Goal: Task Accomplishment & Management: Manage account settings

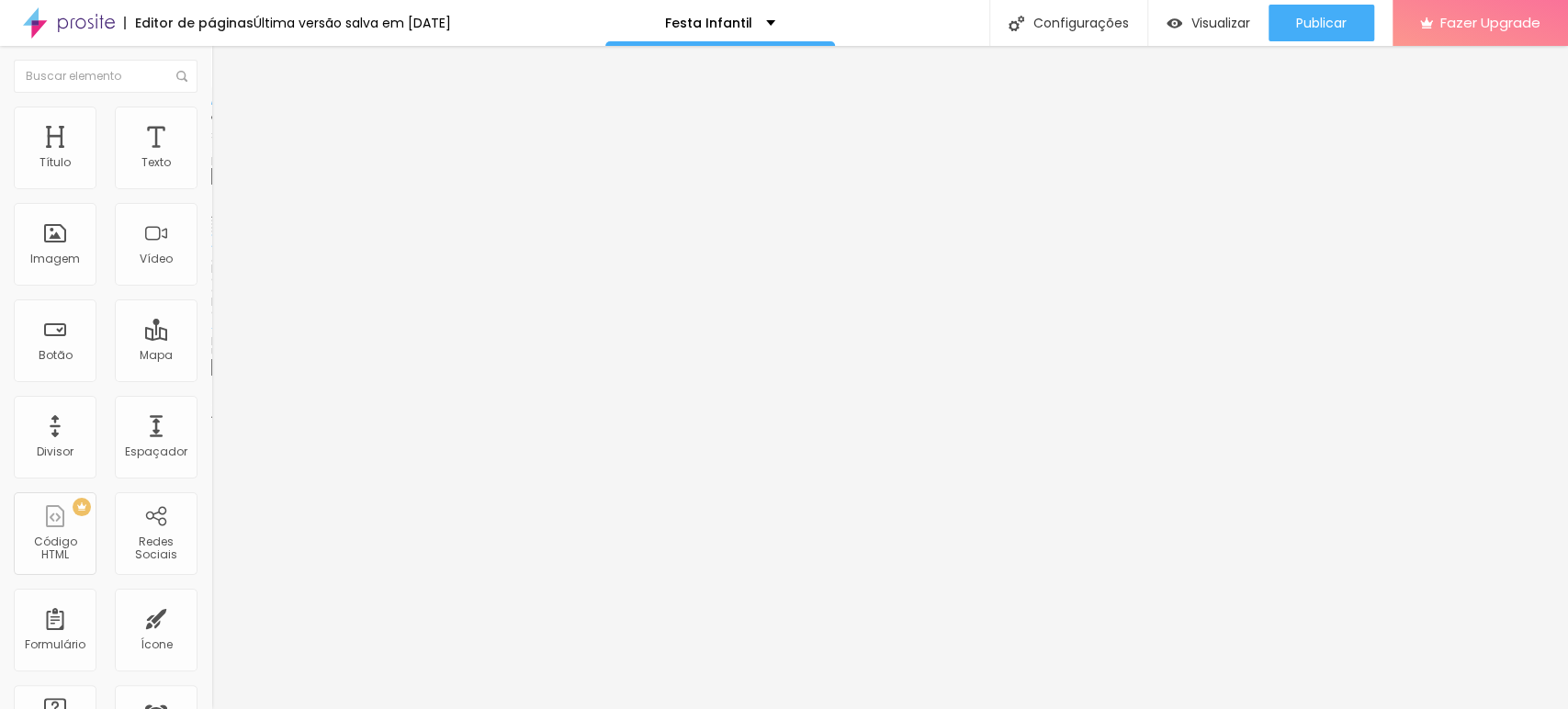
click at [211, 158] on span "Trocar imagem" at bounding box center [261, 150] width 101 height 16
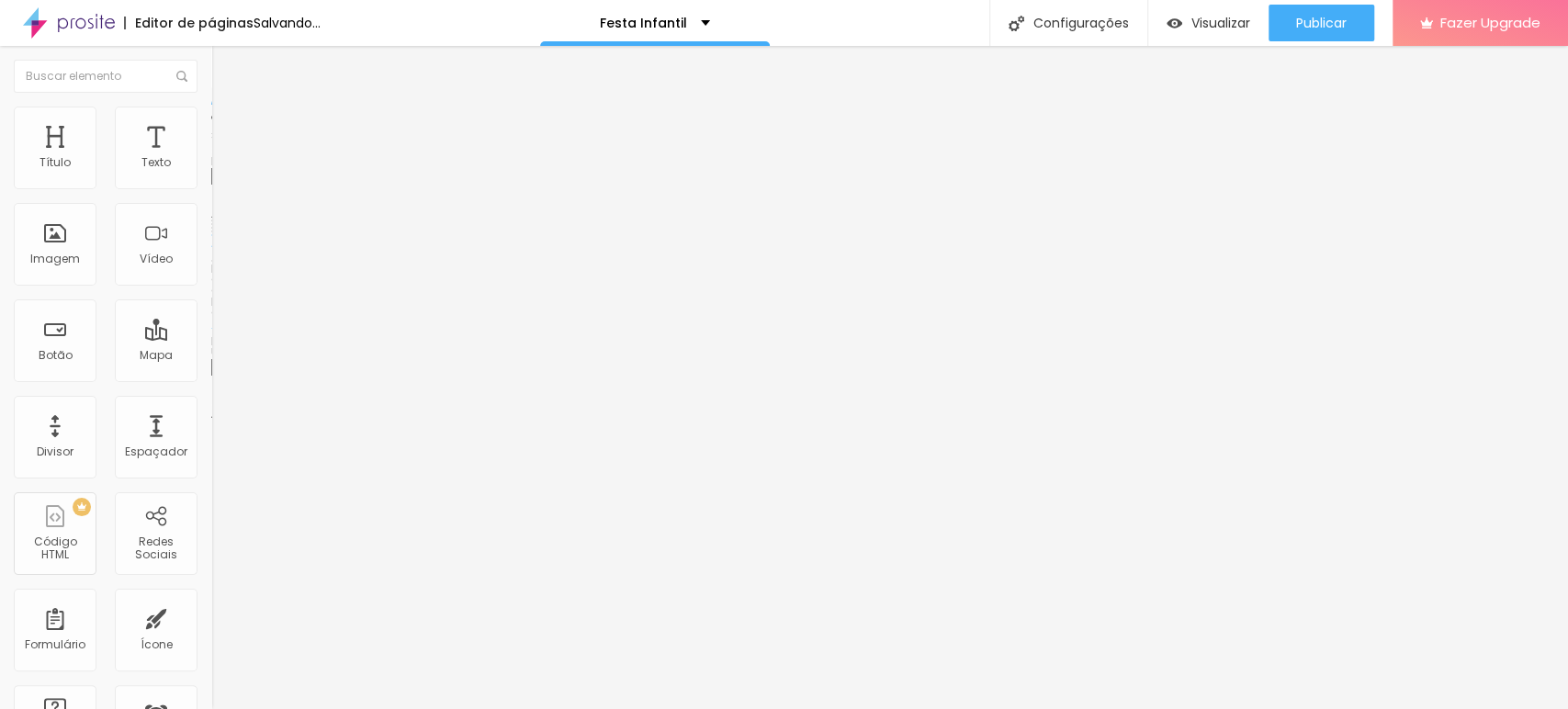
click at [211, 158] on span "Trocar imagem" at bounding box center [261, 150] width 101 height 16
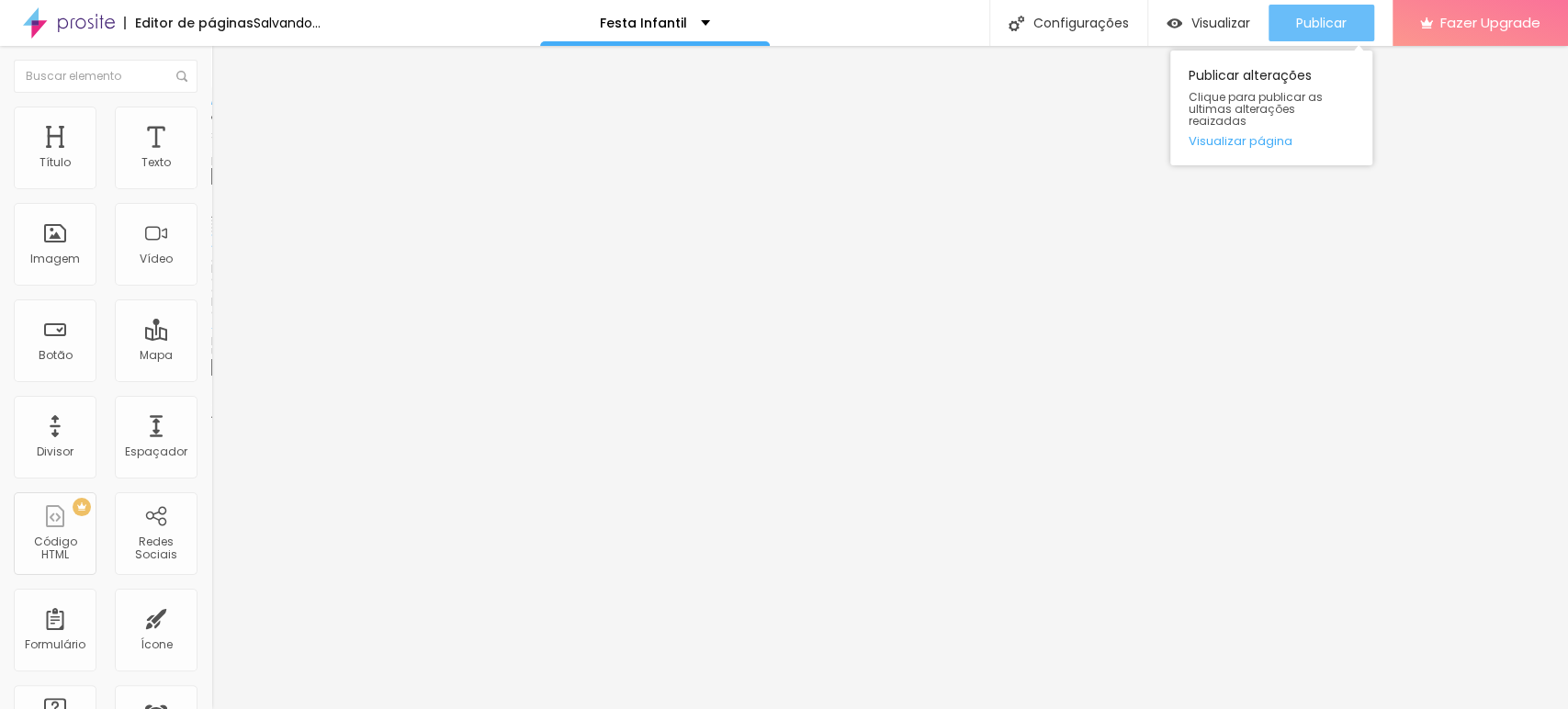
click at [1314, 25] on span "Publicar" at bounding box center [1321, 23] width 50 height 15
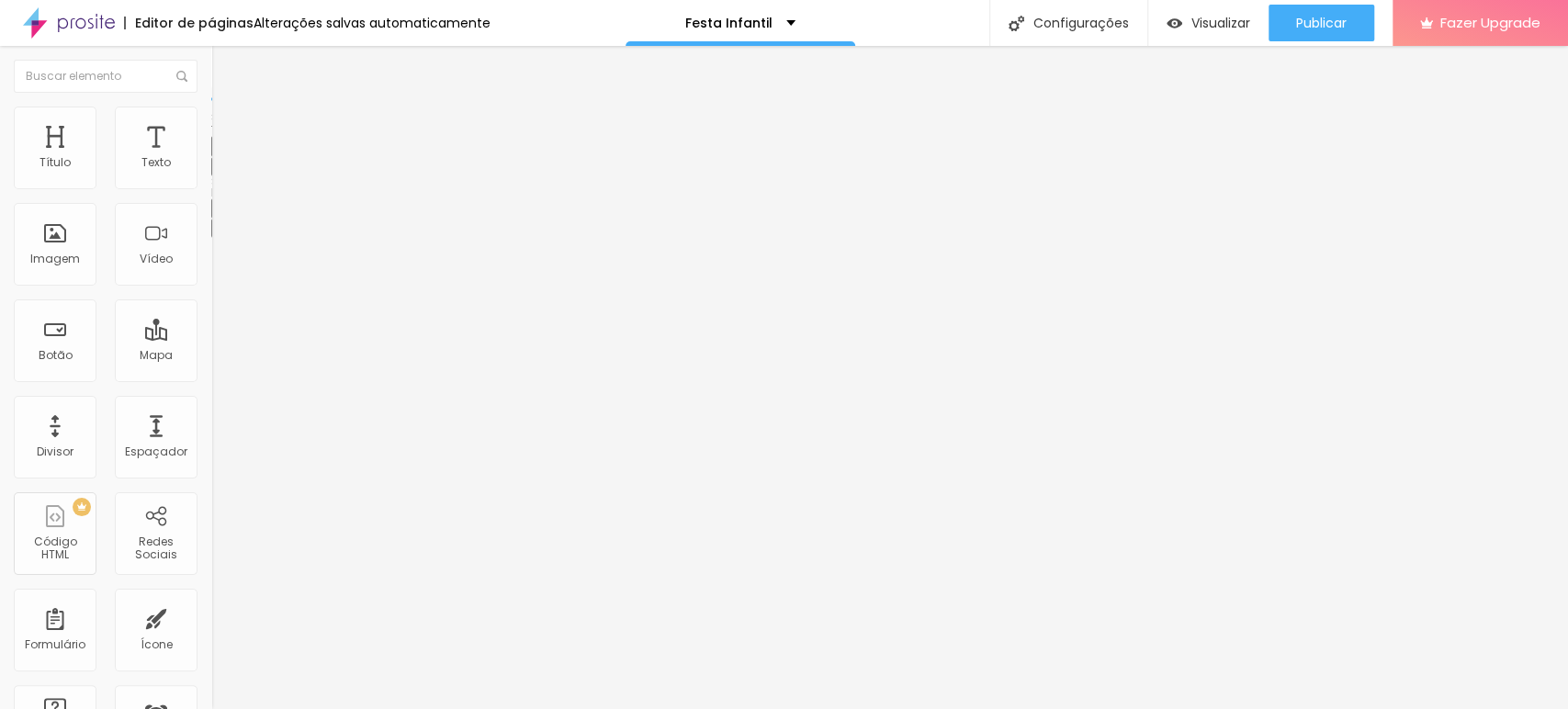
click at [211, 175] on button "button" at bounding box center [224, 167] width 26 height 20
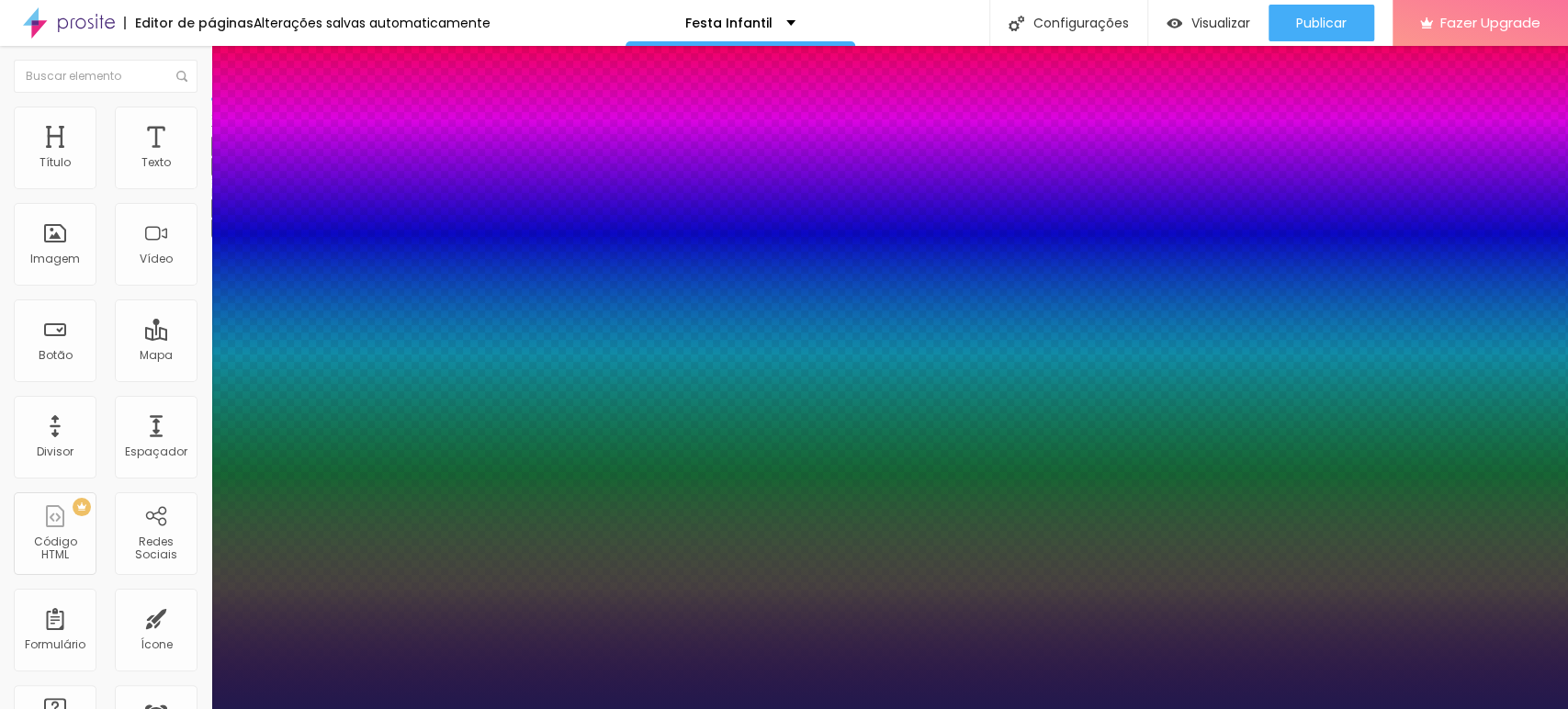
select select "Amaranth"
click at [1051, 708] on div at bounding box center [784, 709] width 1568 height 0
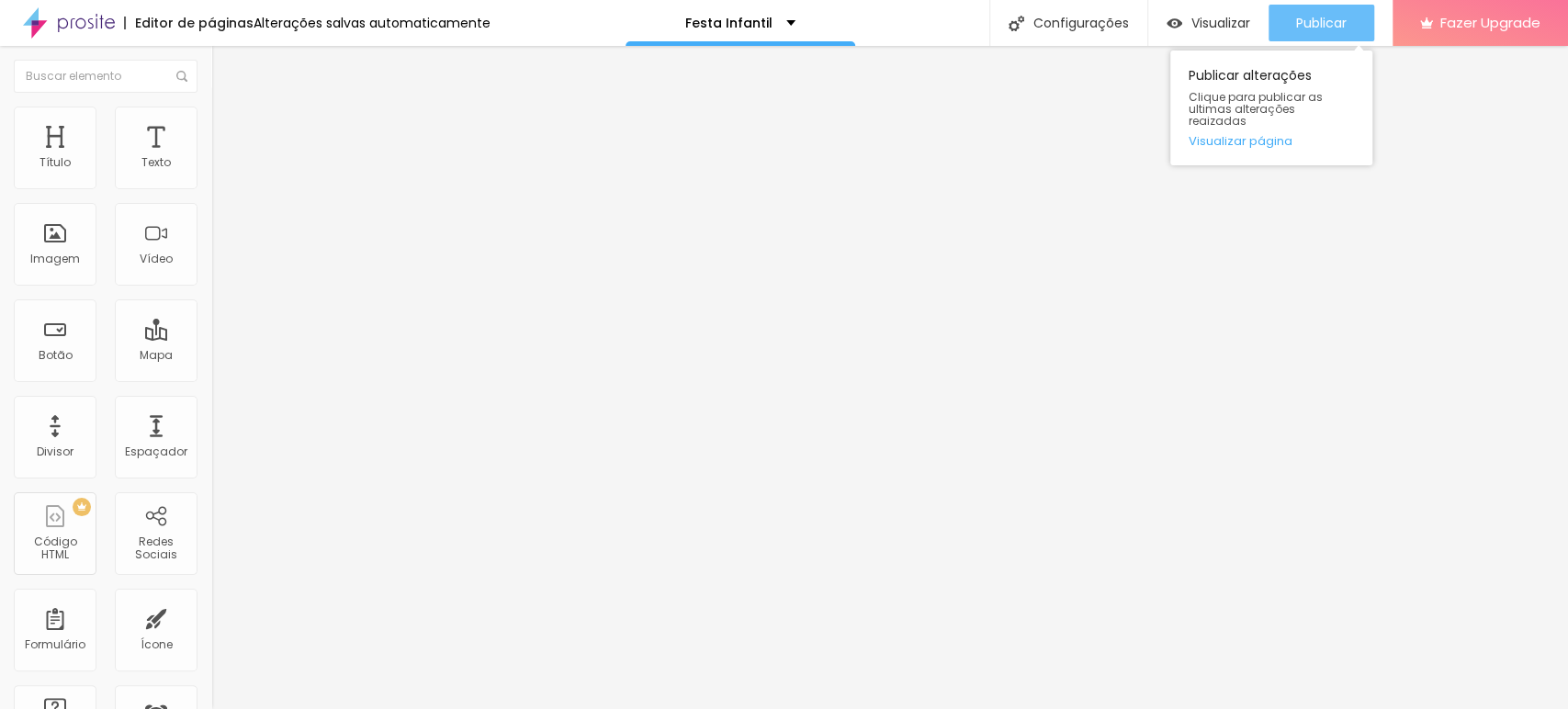
click at [1317, 25] on span "Publicar" at bounding box center [1321, 23] width 50 height 15
click at [1324, 22] on span "Publicar" at bounding box center [1321, 23] width 50 height 15
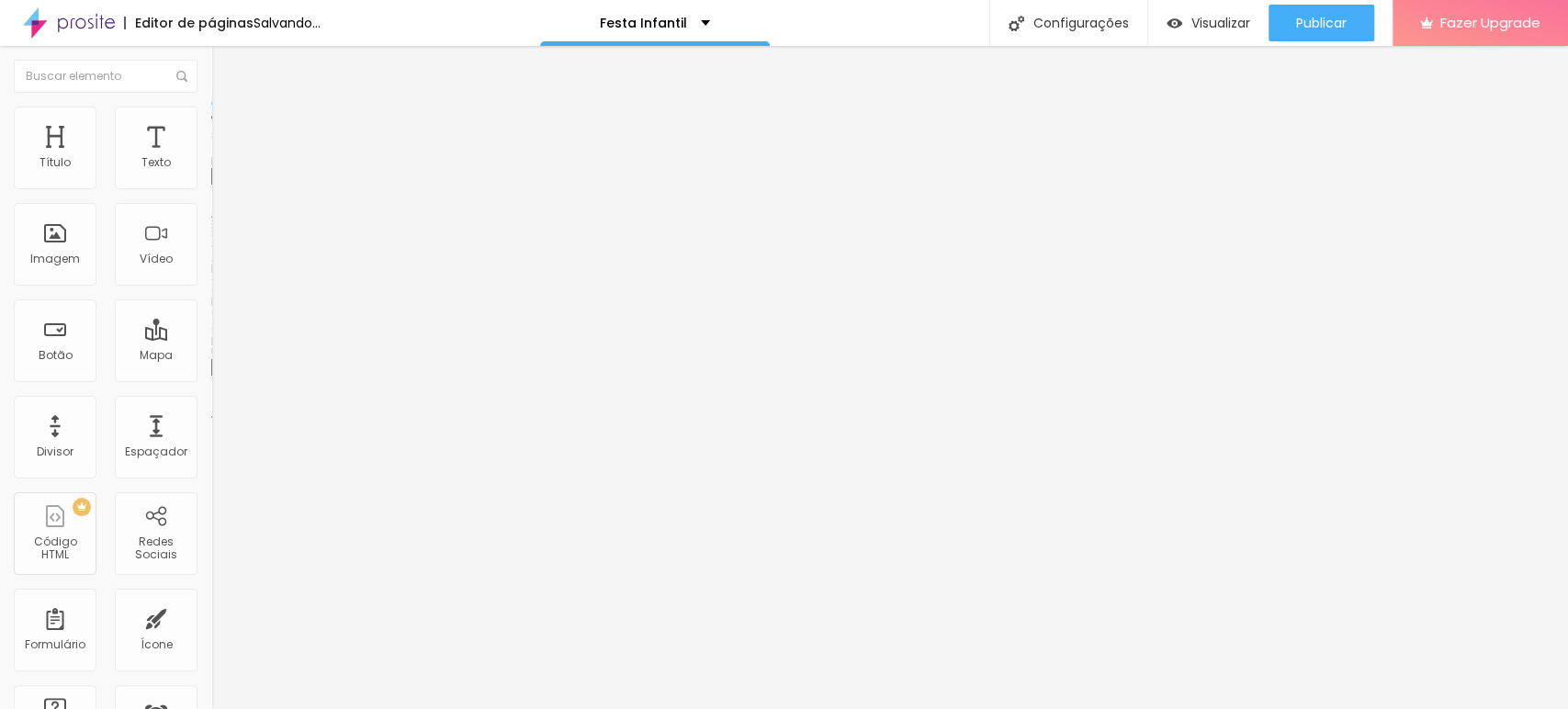
click at [211, 158] on span "Trocar imagem" at bounding box center [261, 150] width 101 height 16
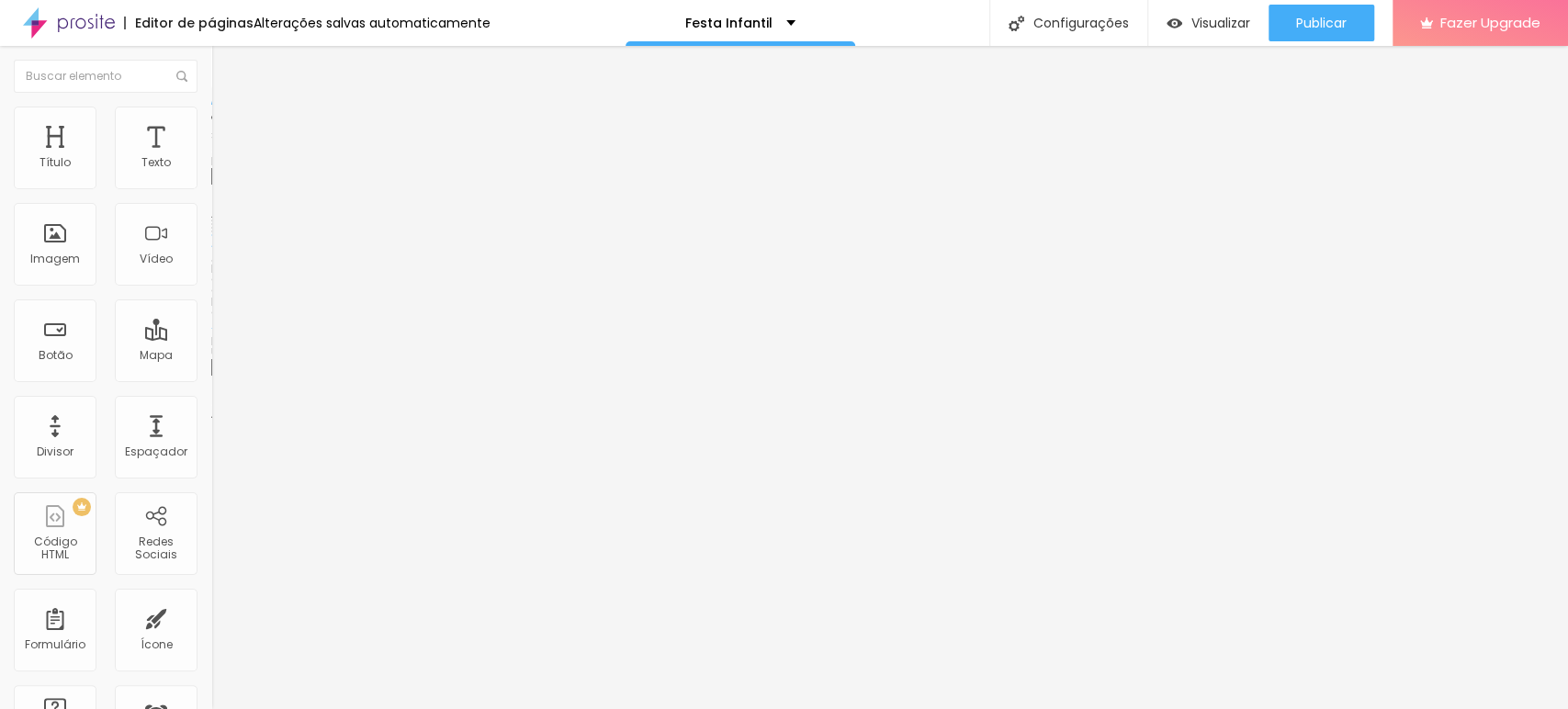
click at [211, 158] on span "Trocar imagem" at bounding box center [261, 150] width 101 height 16
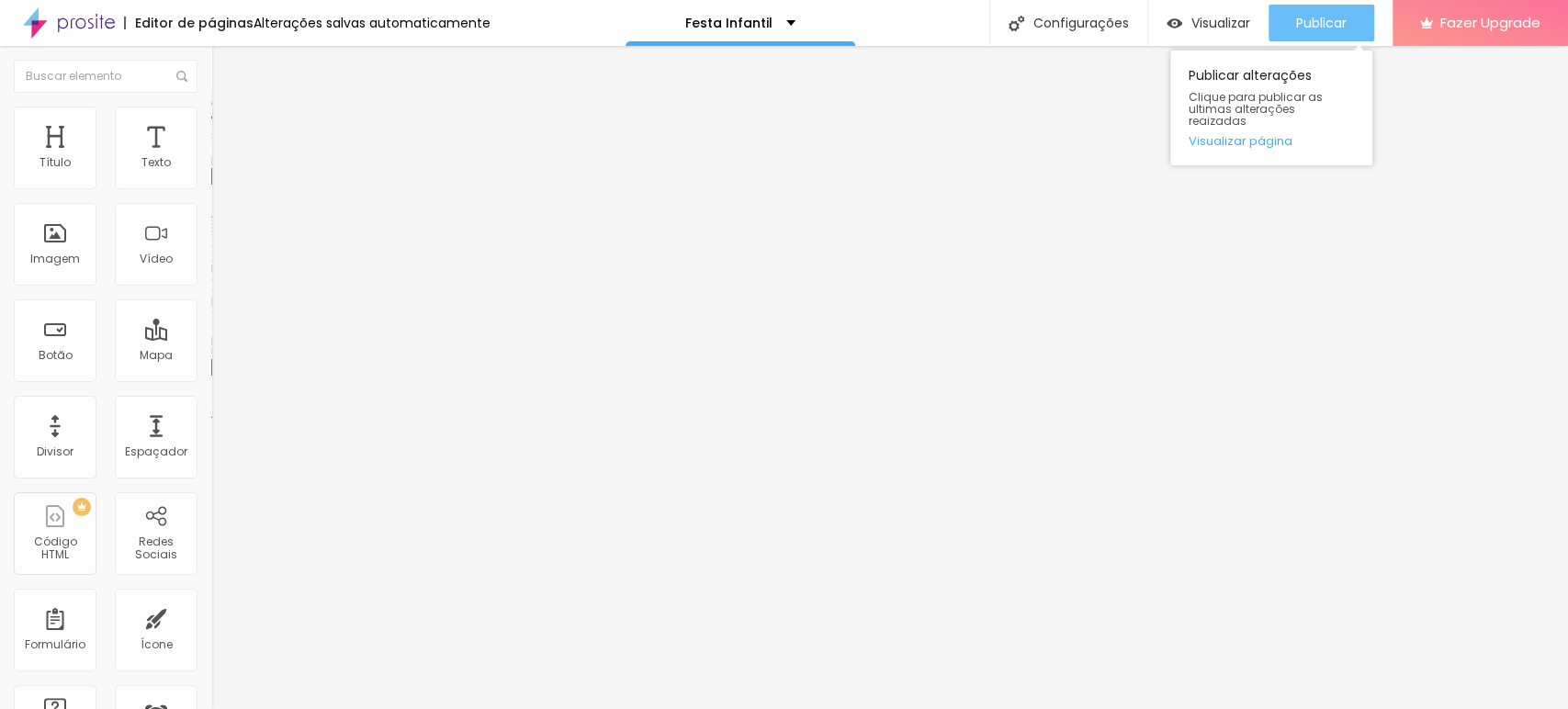
click at [1313, 12] on div "Publicar" at bounding box center [1321, 23] width 50 height 36
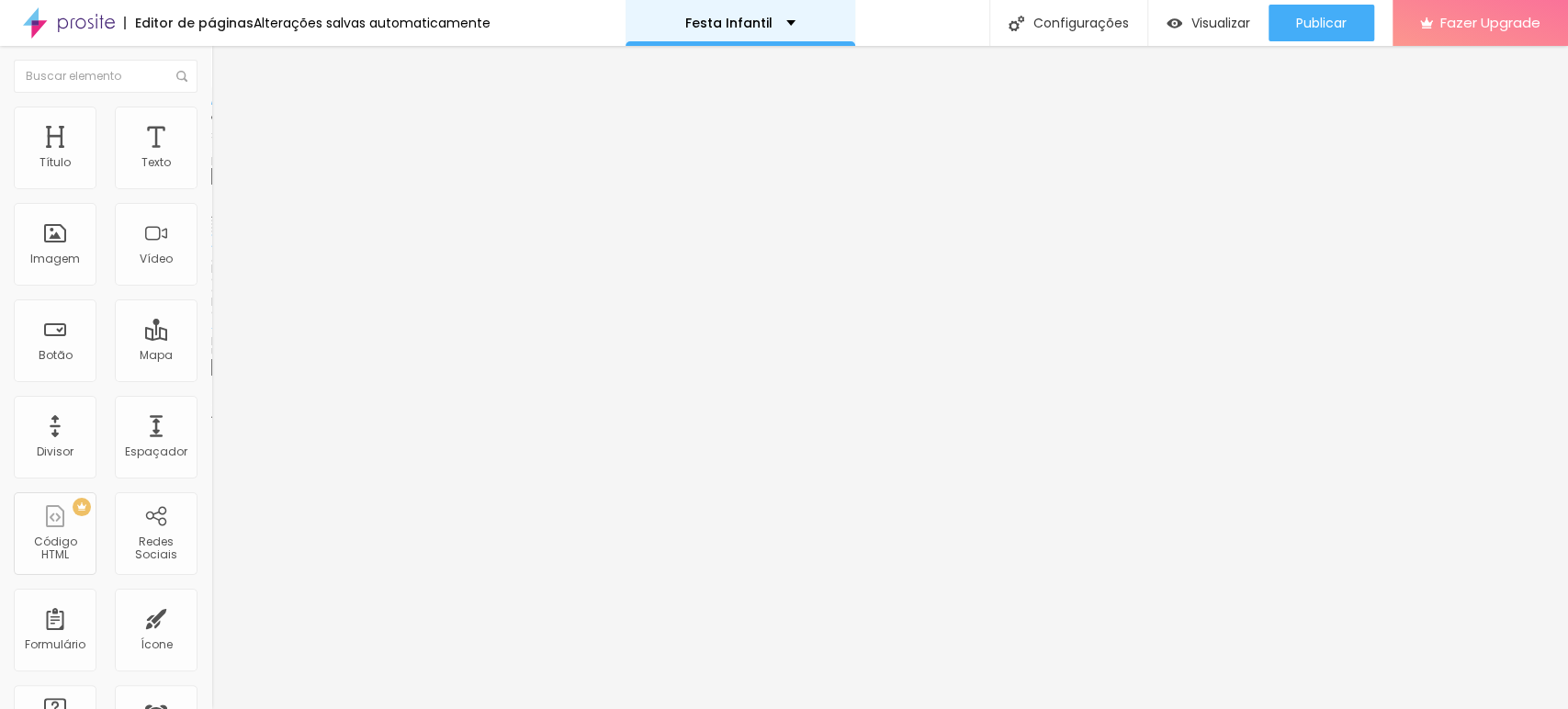
click at [721, 21] on p "Festa Infantil" at bounding box center [728, 23] width 88 height 13
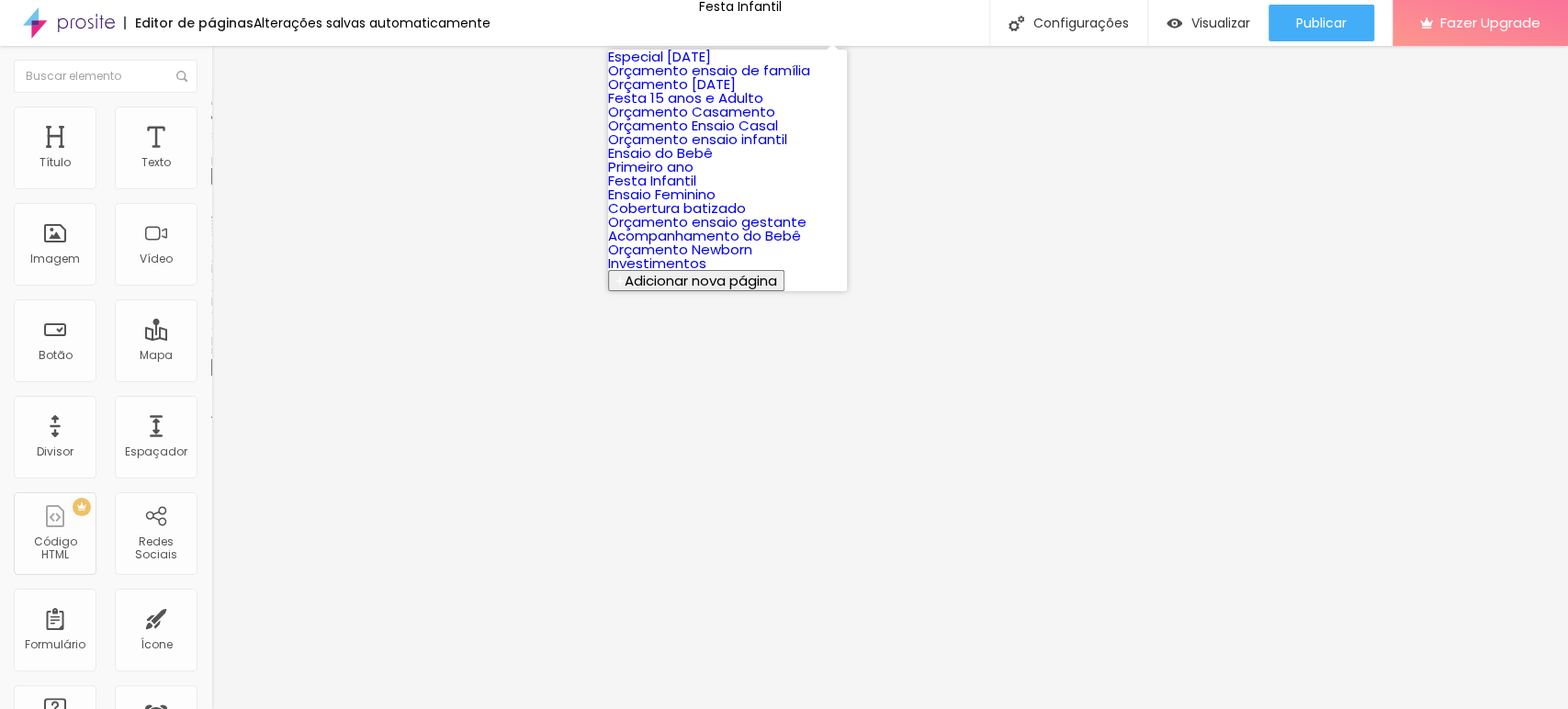
click at [747, 135] on link "Orçamento Ensaio Casal" at bounding box center [693, 125] width 170 height 20
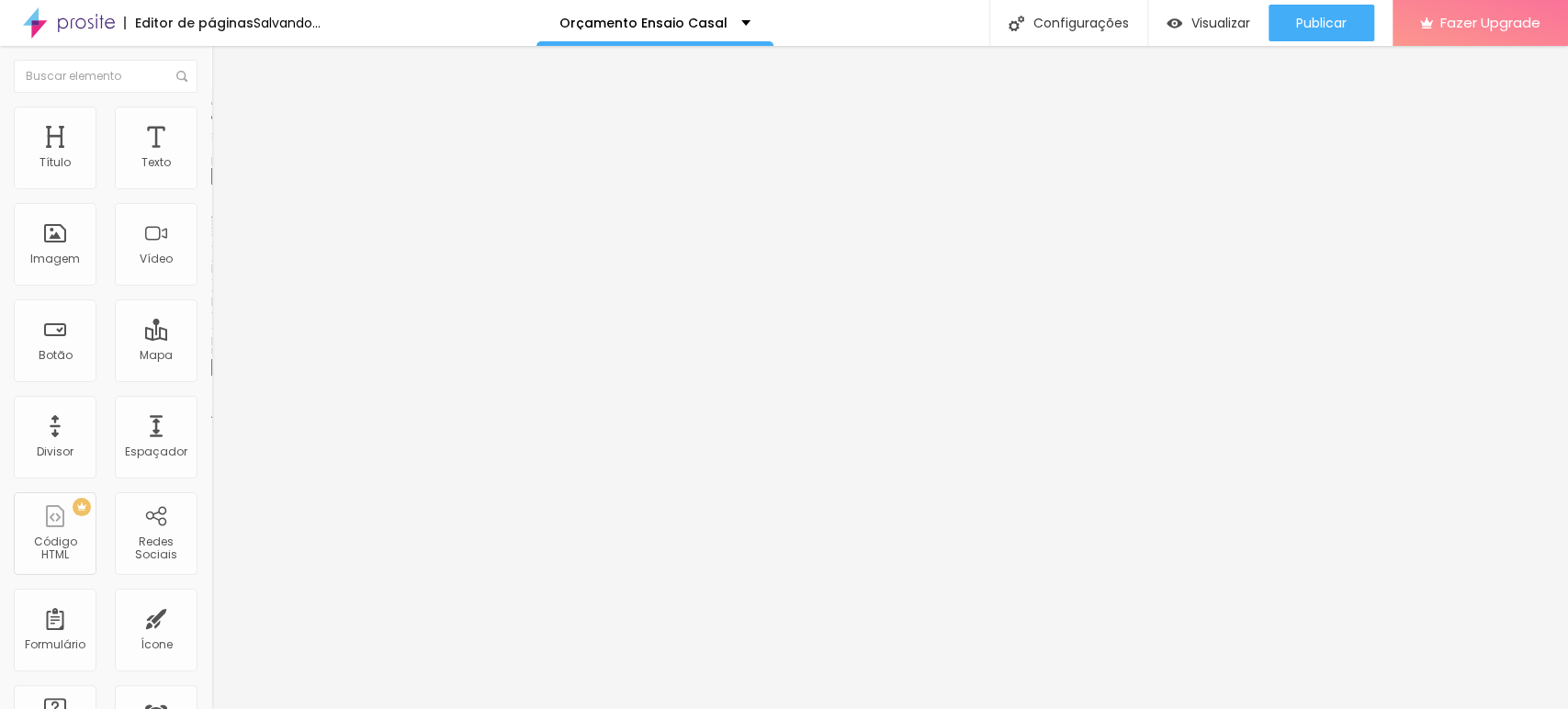
click at [211, 158] on span "Trocar imagem" at bounding box center [261, 150] width 101 height 16
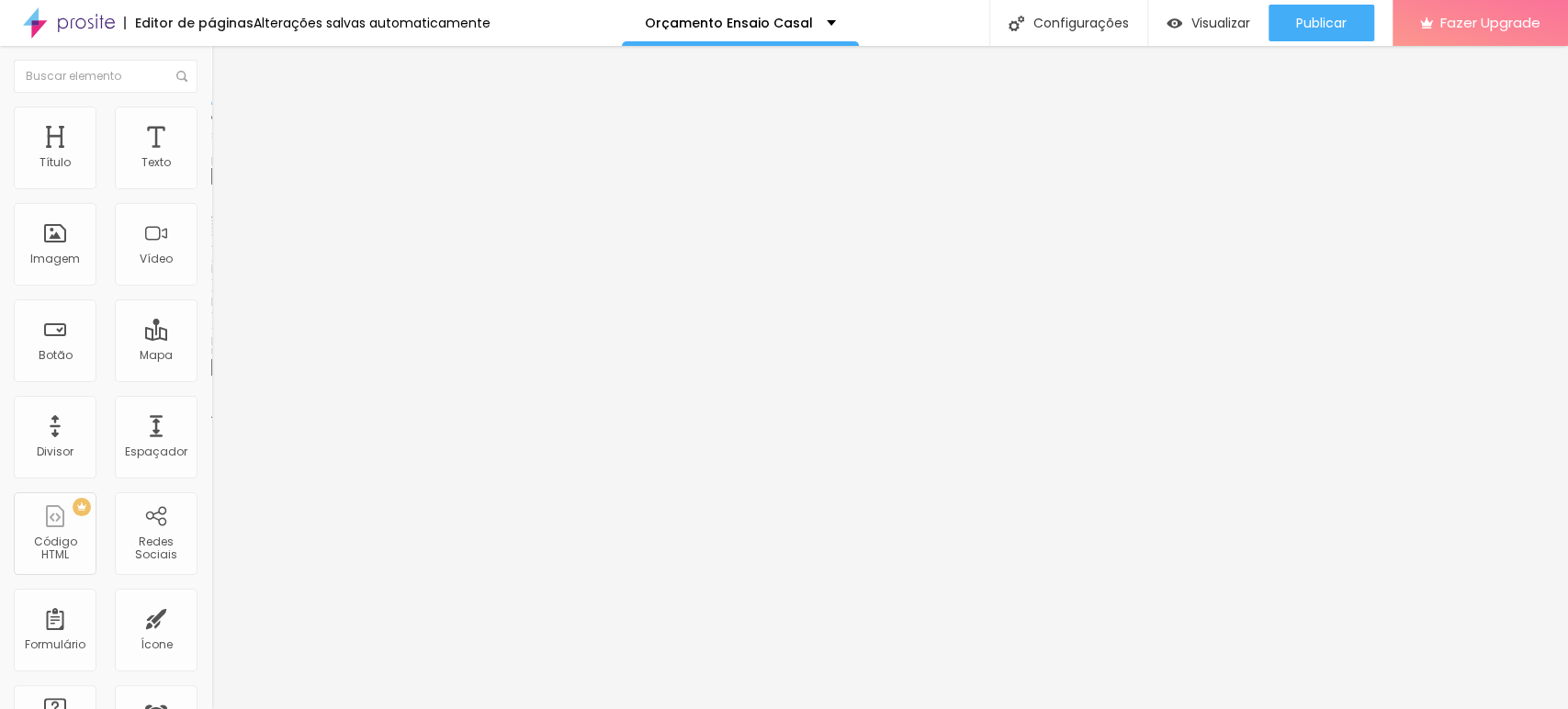
click at [211, 158] on span "Trocar imagem" at bounding box center [261, 150] width 101 height 16
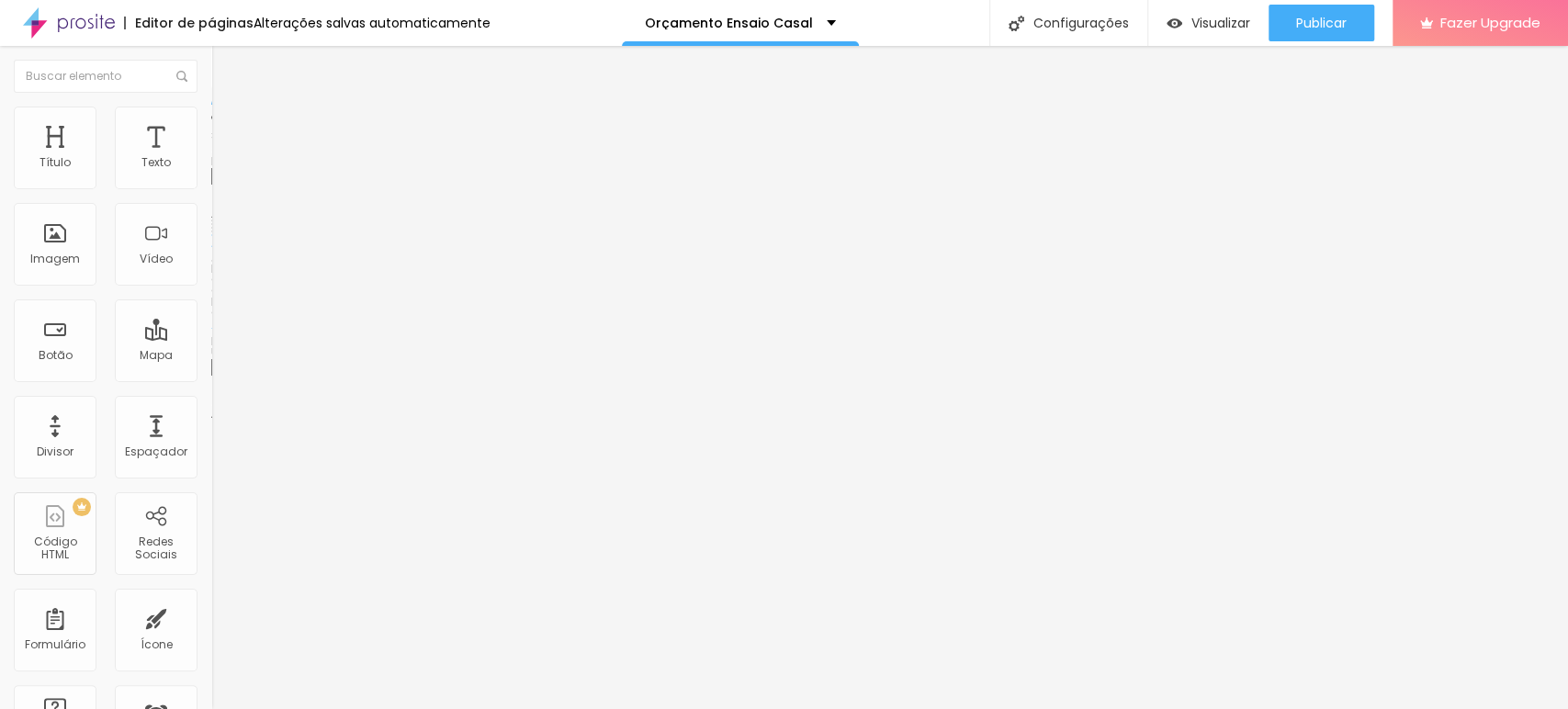
click at [211, 158] on span "Trocar imagem" at bounding box center [261, 150] width 101 height 16
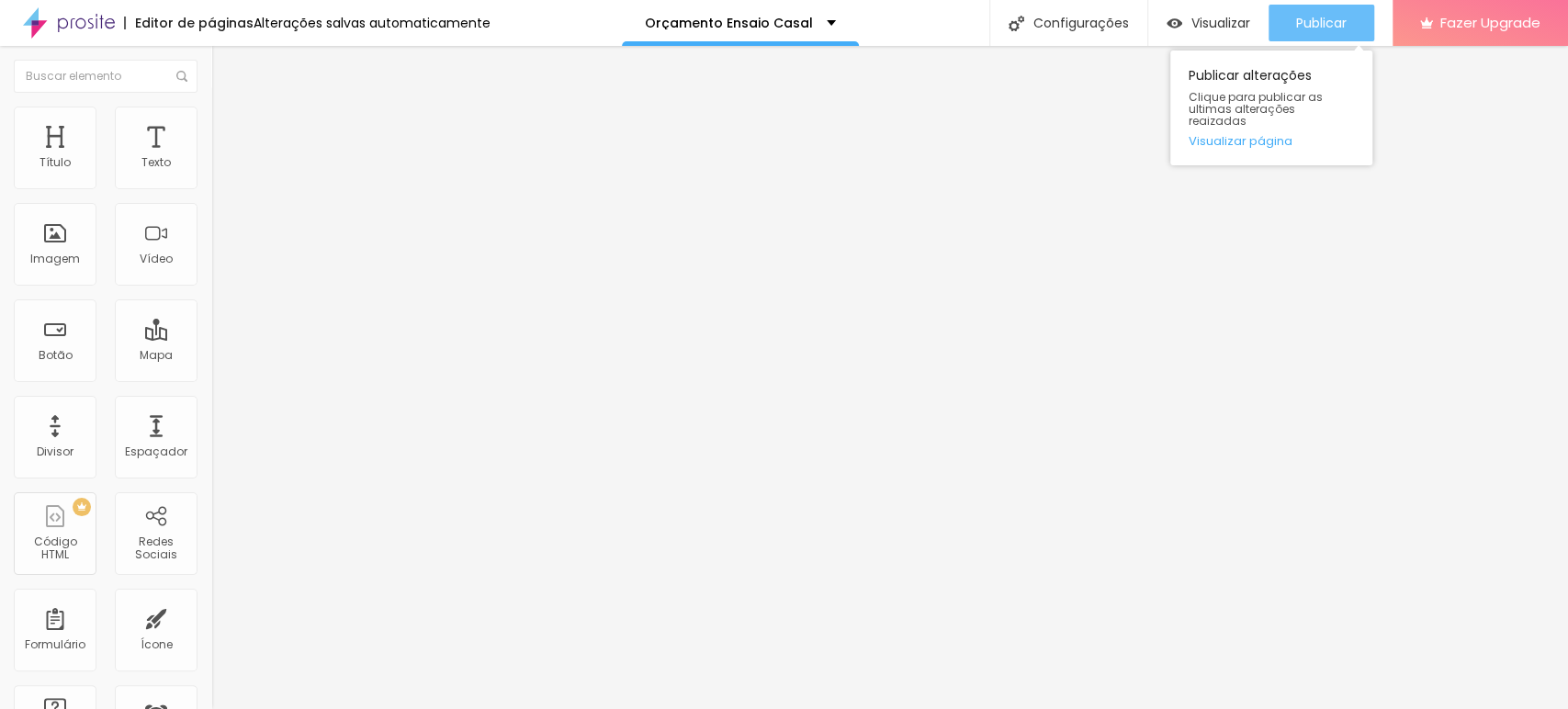
click at [1325, 31] on span "Publicar" at bounding box center [1321, 23] width 50 height 15
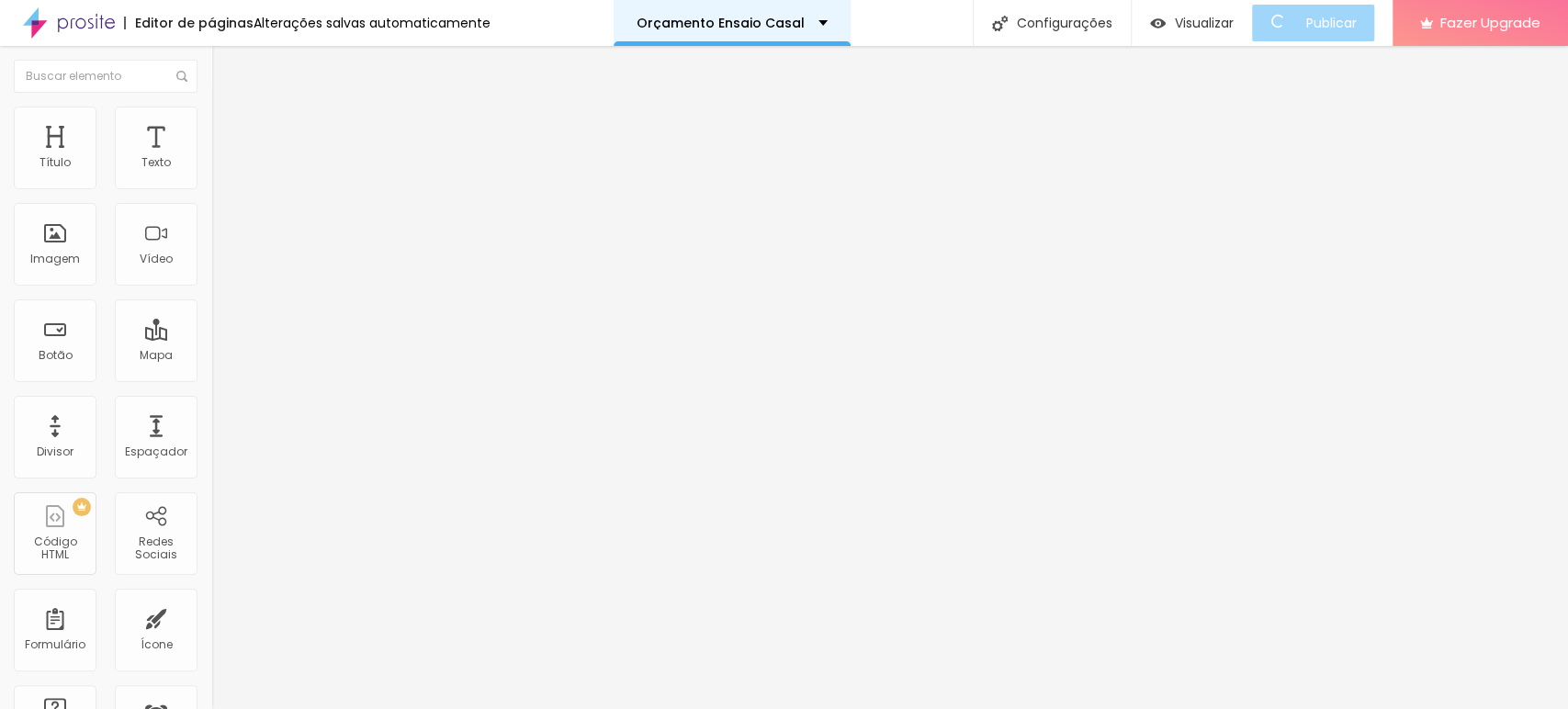
click at [787, 23] on p "Orçamento Ensaio Casal" at bounding box center [720, 23] width 169 height 13
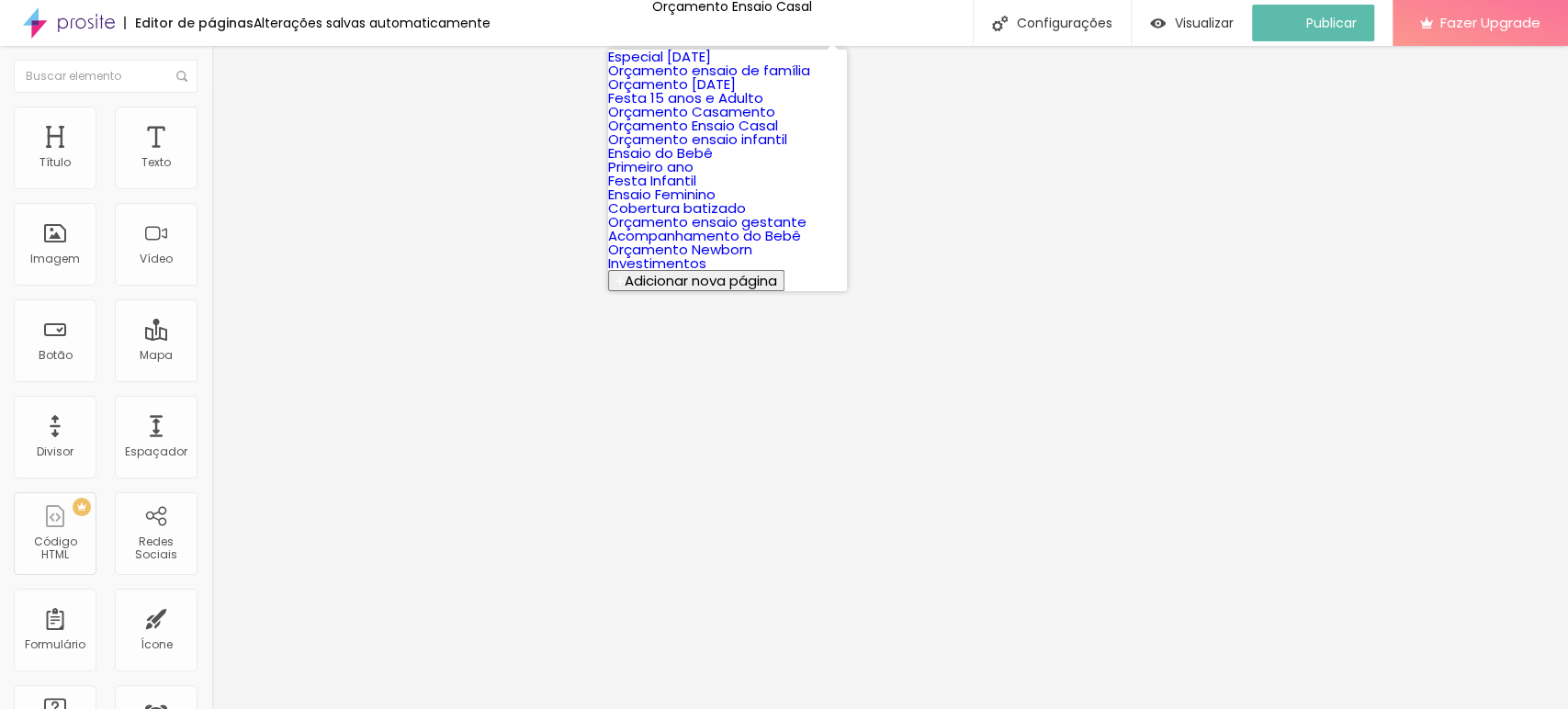
scroll to position [204, 0]
click at [716, 204] on link "Ensaio Feminino" at bounding box center [661, 194] width 107 height 20
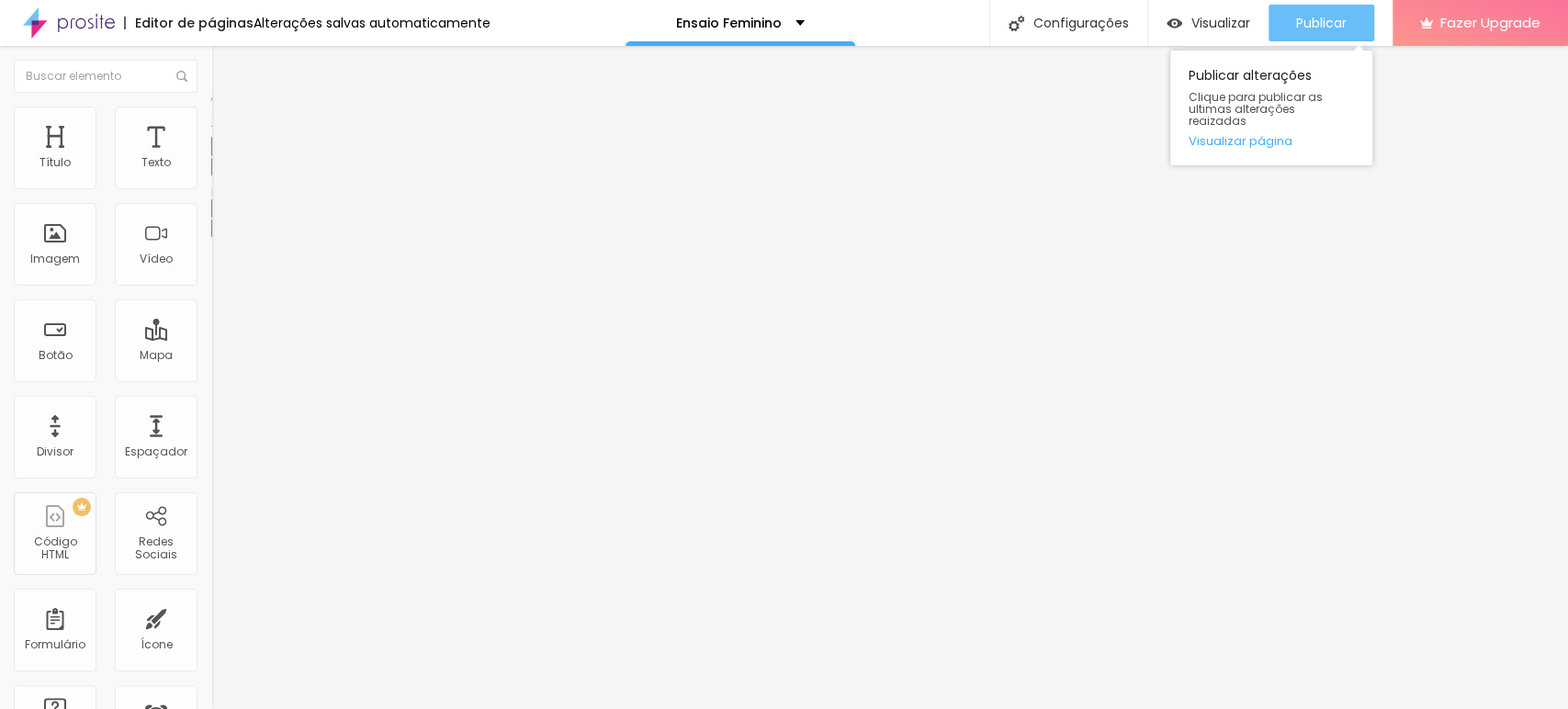
click at [1300, 20] on span "Publicar" at bounding box center [1321, 23] width 50 height 15
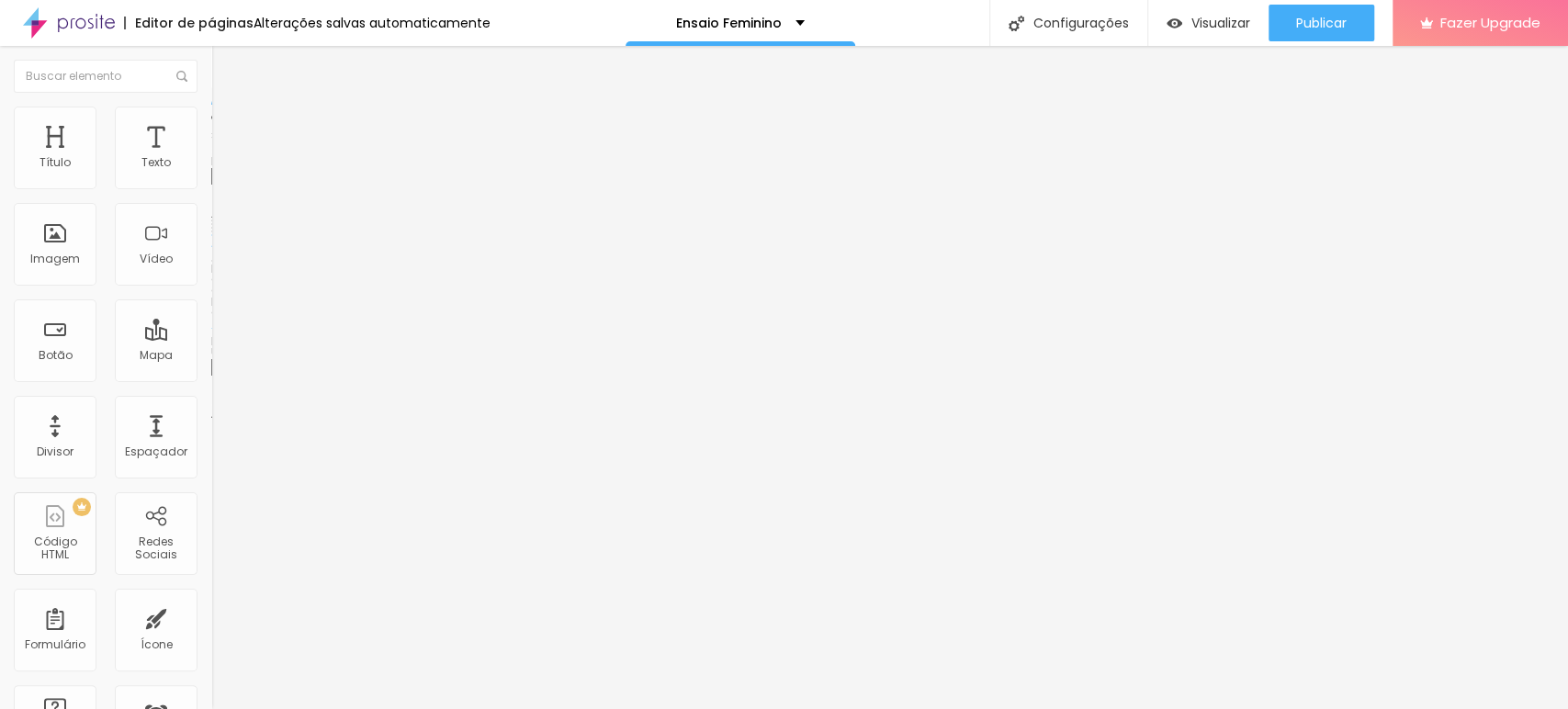
click at [211, 158] on span "Trocar imagem" at bounding box center [261, 150] width 101 height 16
click at [715, 20] on p "Ensaio Feminino" at bounding box center [728, 23] width 105 height 13
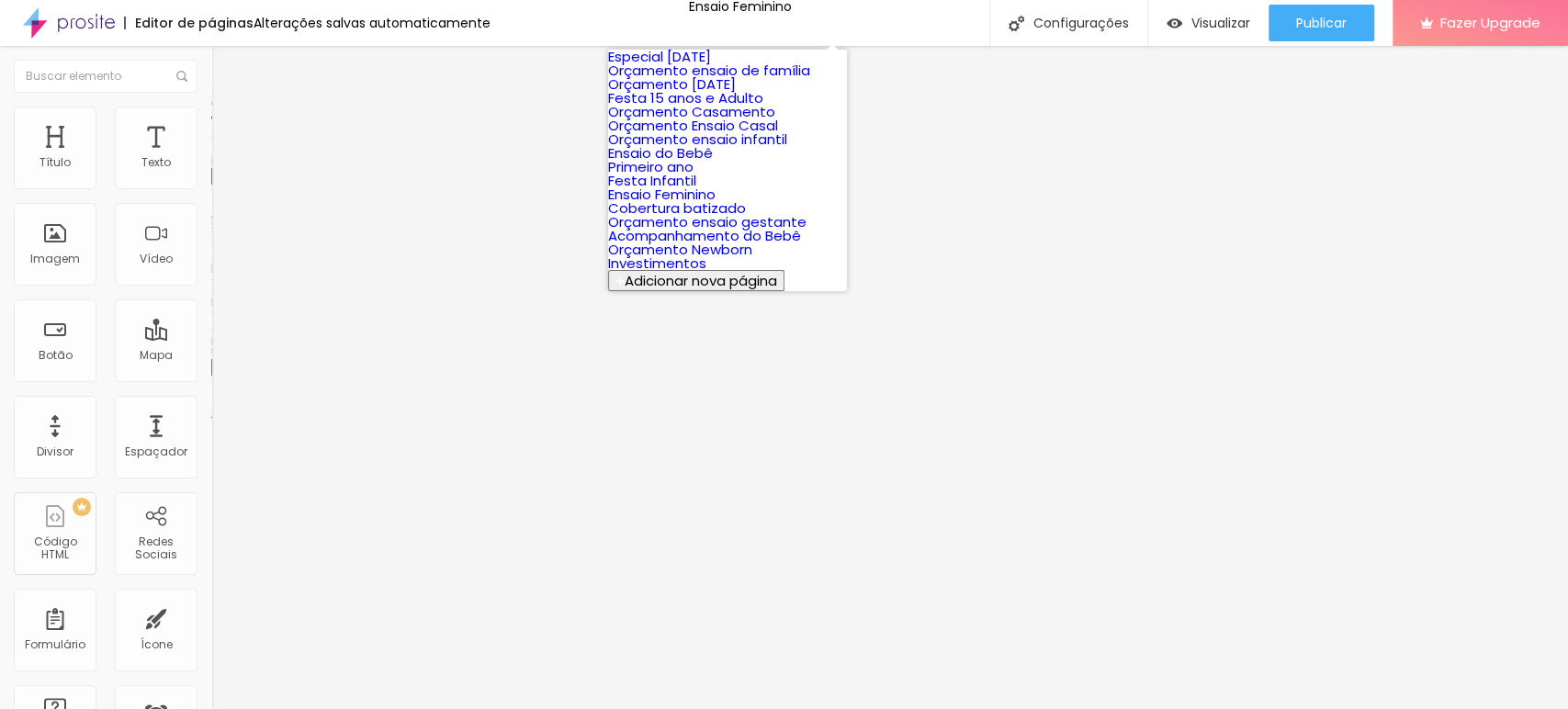
click at [747, 107] on link "Festa 15 anos e Adulto" at bounding box center [685, 98] width 155 height 20
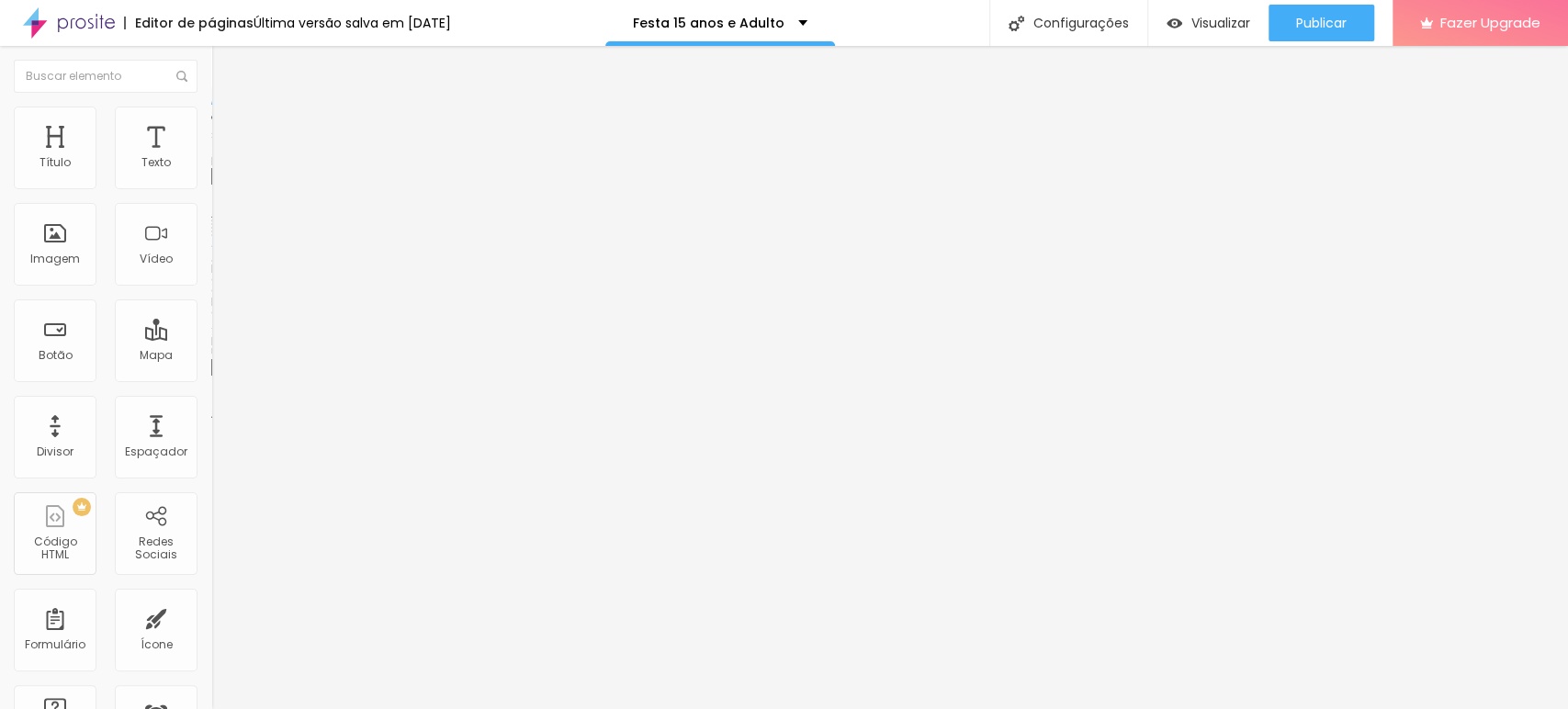
click at [211, 158] on span "Trocar imagem" at bounding box center [261, 150] width 101 height 16
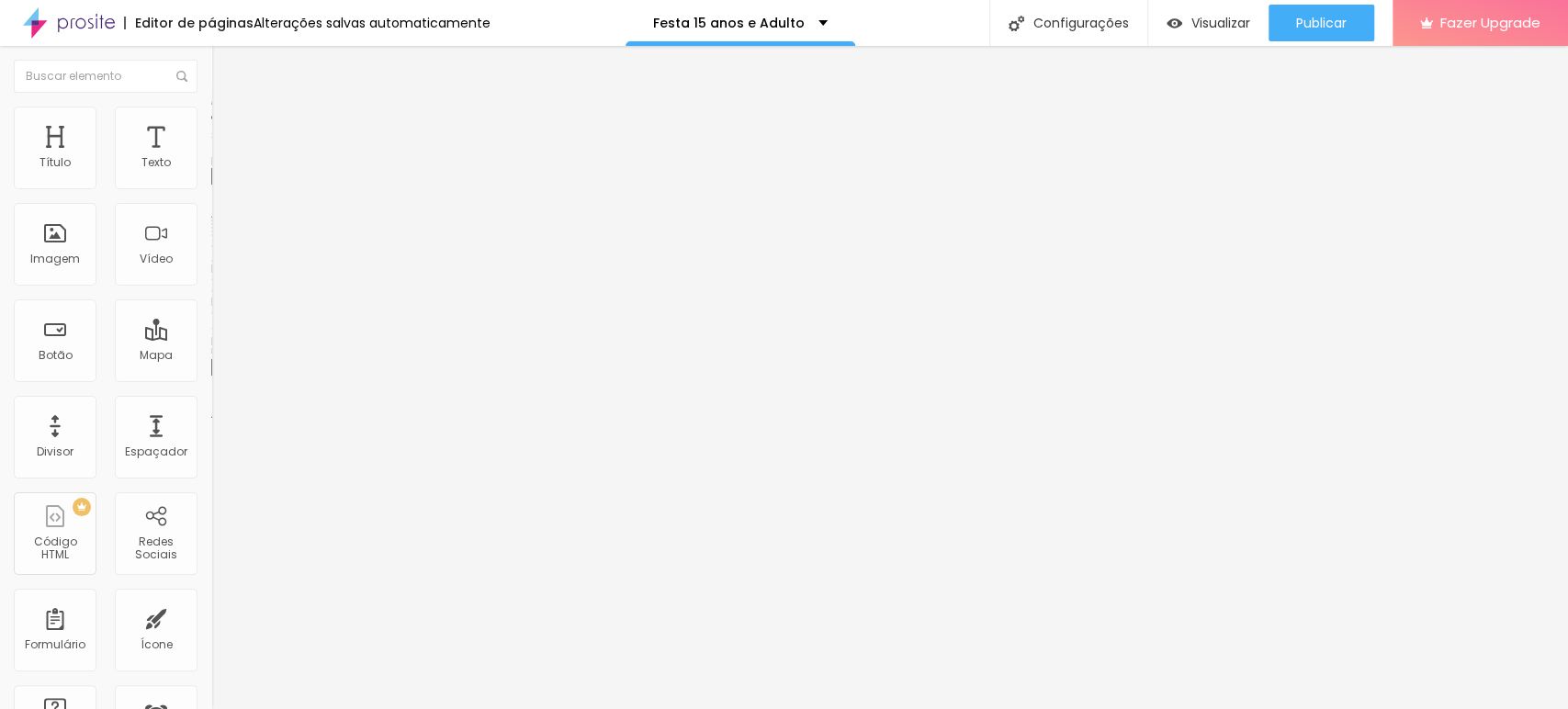
click at [211, 158] on span "Trocar imagem" at bounding box center [261, 150] width 101 height 16
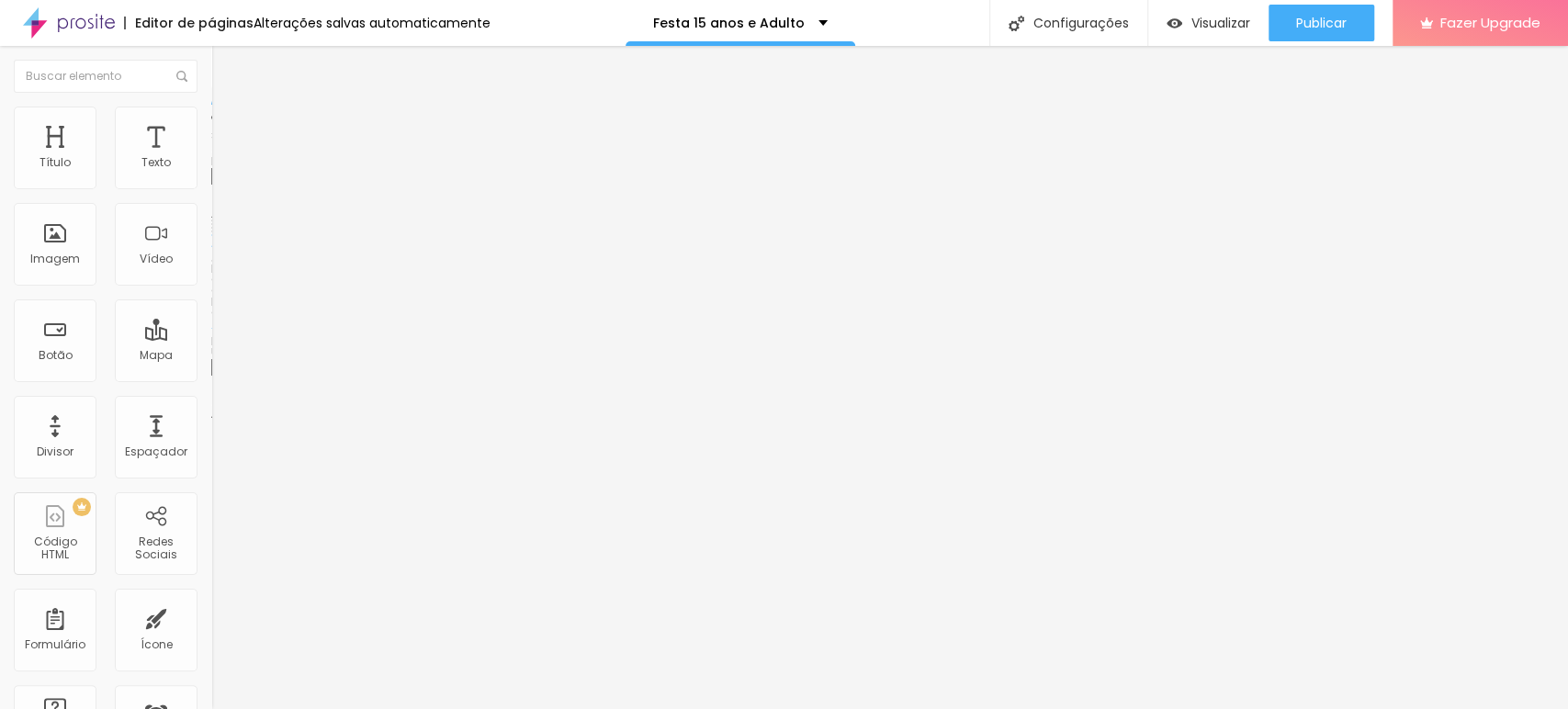
click at [211, 158] on span "Trocar imagem" at bounding box center [261, 150] width 101 height 16
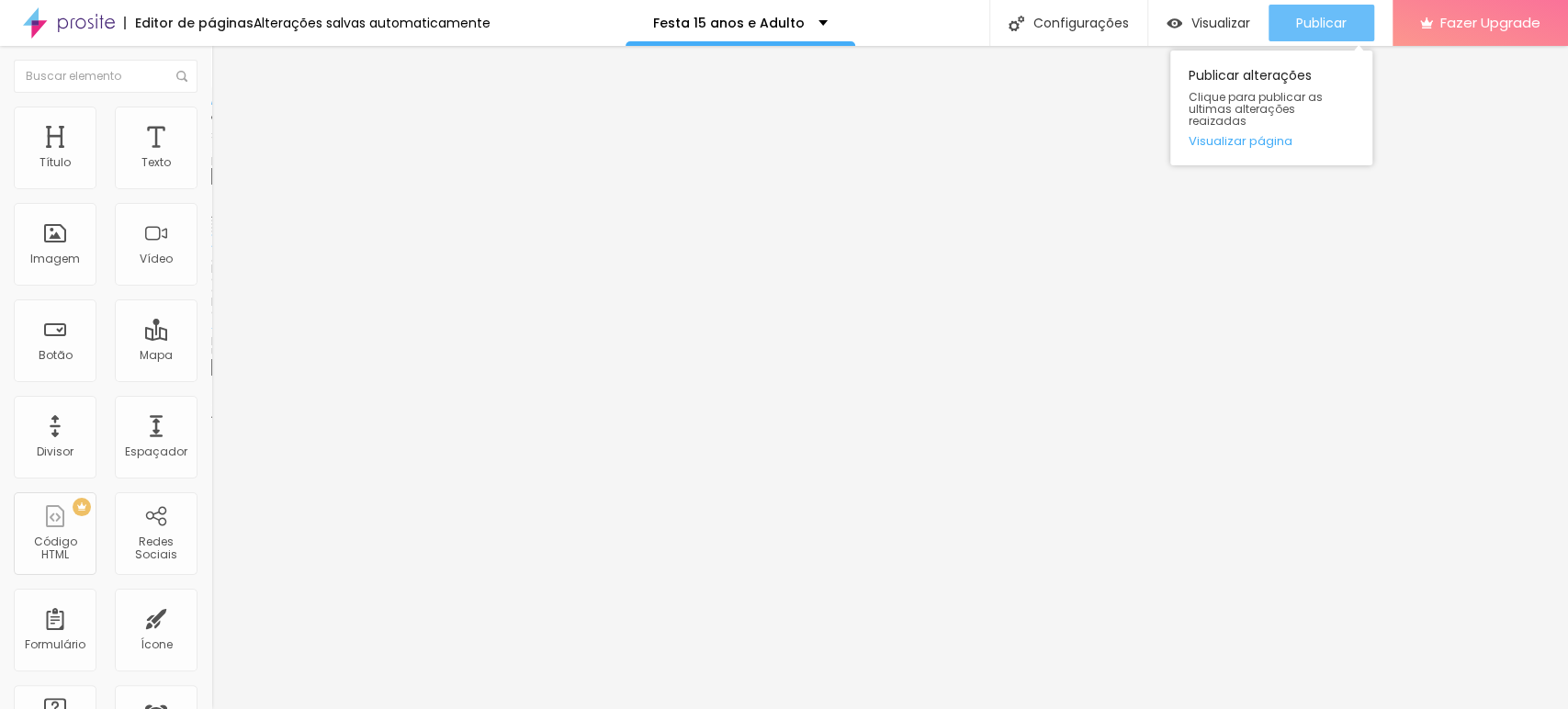
click at [1329, 34] on div "Publicar" at bounding box center [1321, 23] width 50 height 36
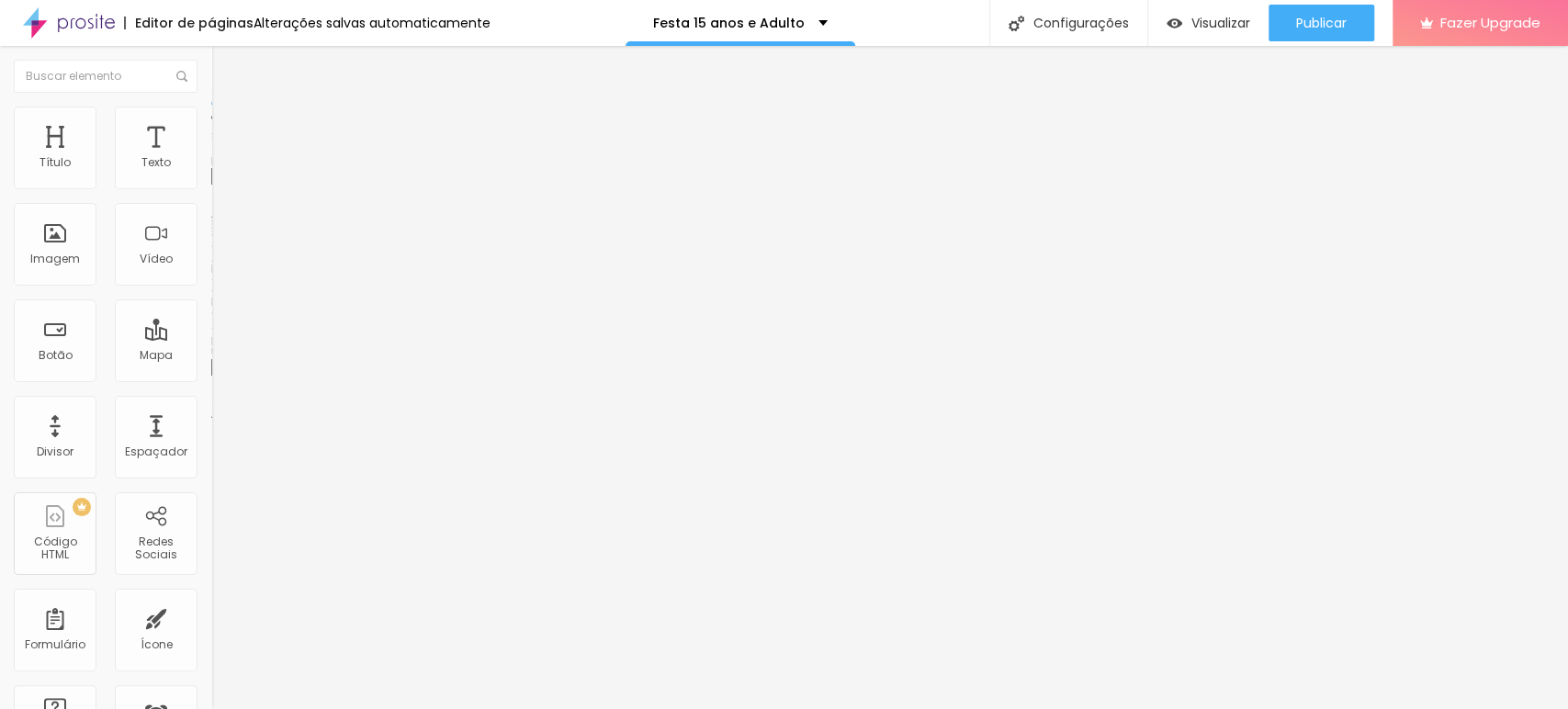
click at [211, 158] on span "Trocar imagem" at bounding box center [261, 150] width 101 height 16
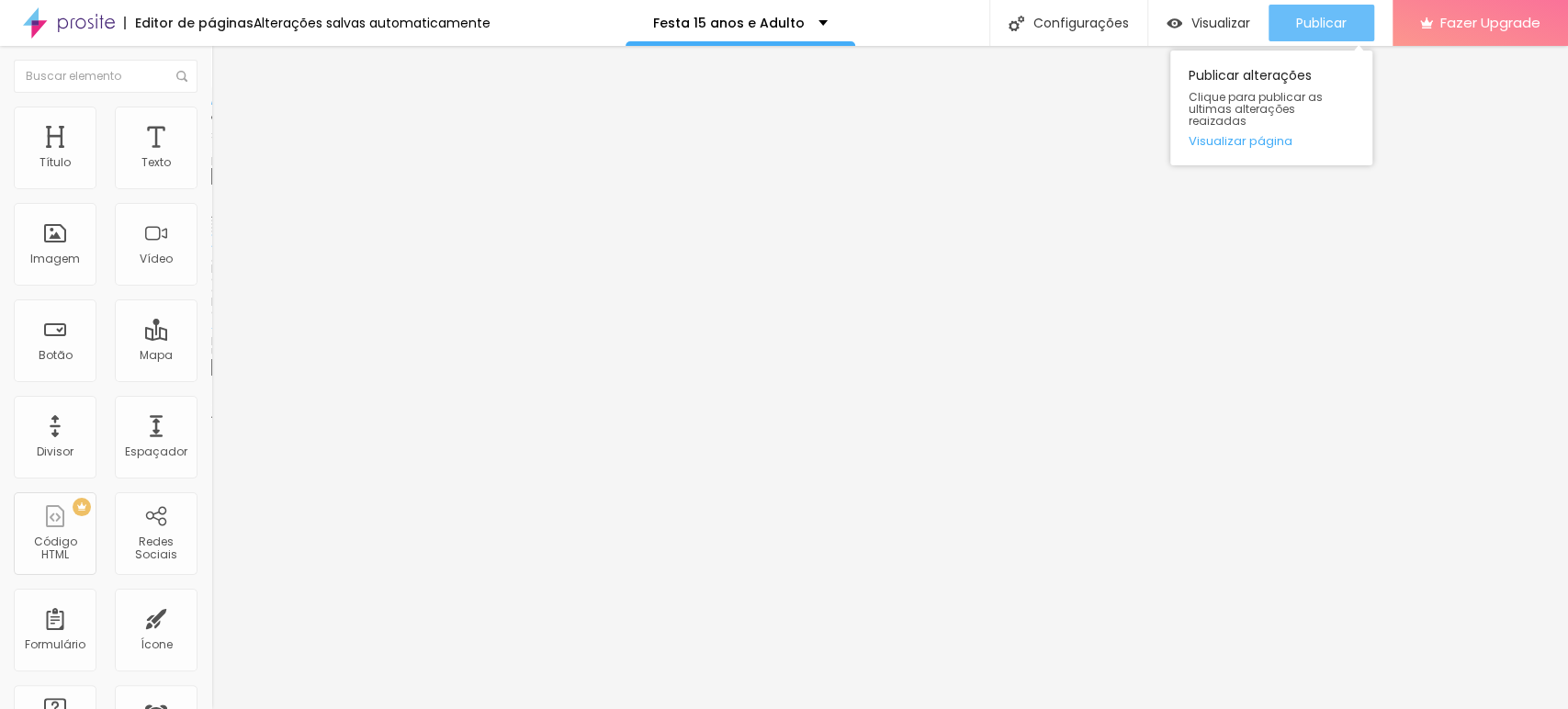
click at [1335, 20] on span "Publicar" at bounding box center [1321, 23] width 50 height 15
click at [1315, 18] on span "Publicar" at bounding box center [1321, 23] width 50 height 15
click at [1338, 21] on span "Publicar" at bounding box center [1321, 23] width 50 height 15
click at [1328, 20] on span "Publicar" at bounding box center [1321, 23] width 50 height 15
click at [1310, 21] on span "Publicar" at bounding box center [1321, 23] width 50 height 15
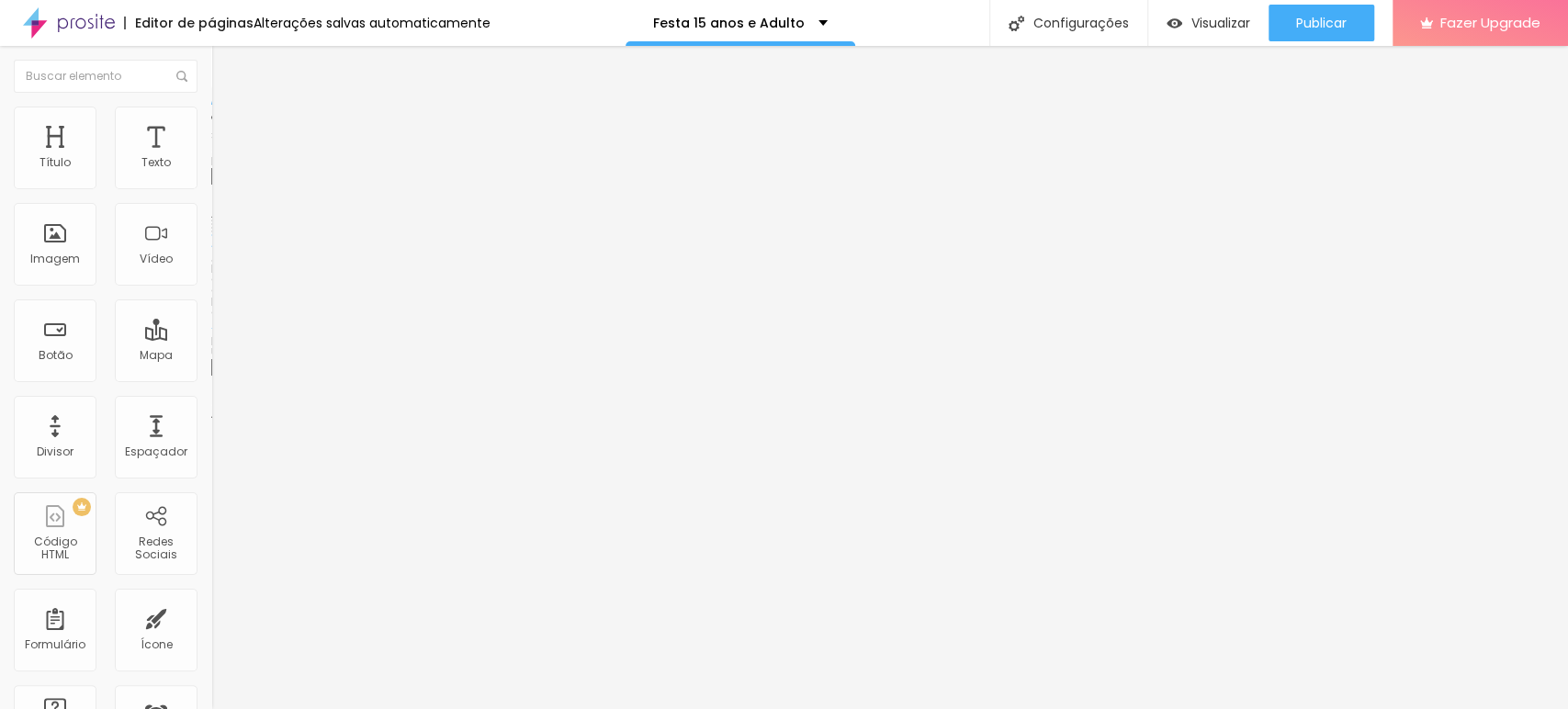
click at [211, 158] on span "Trocar imagem" at bounding box center [261, 150] width 101 height 16
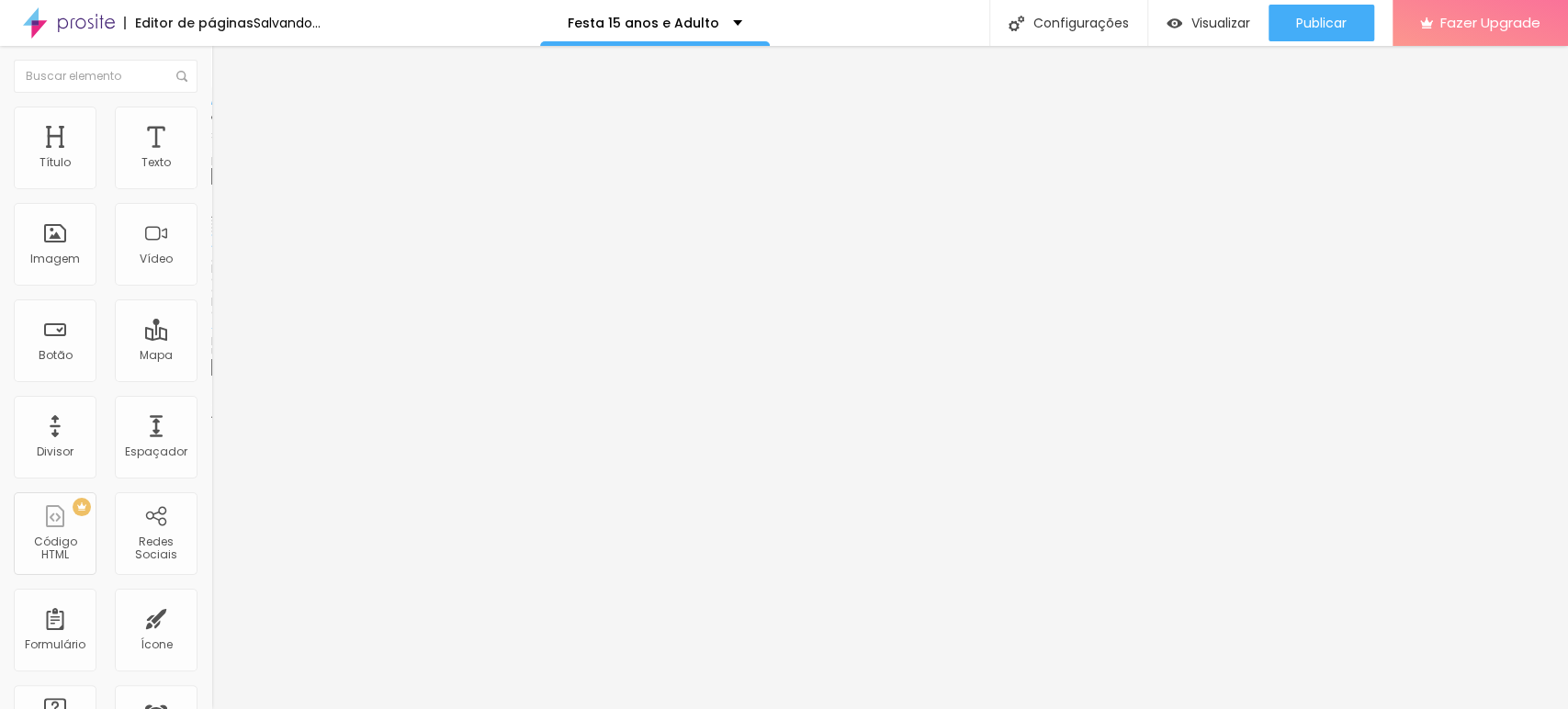
click at [211, 158] on span "Trocar imagem" at bounding box center [261, 150] width 101 height 16
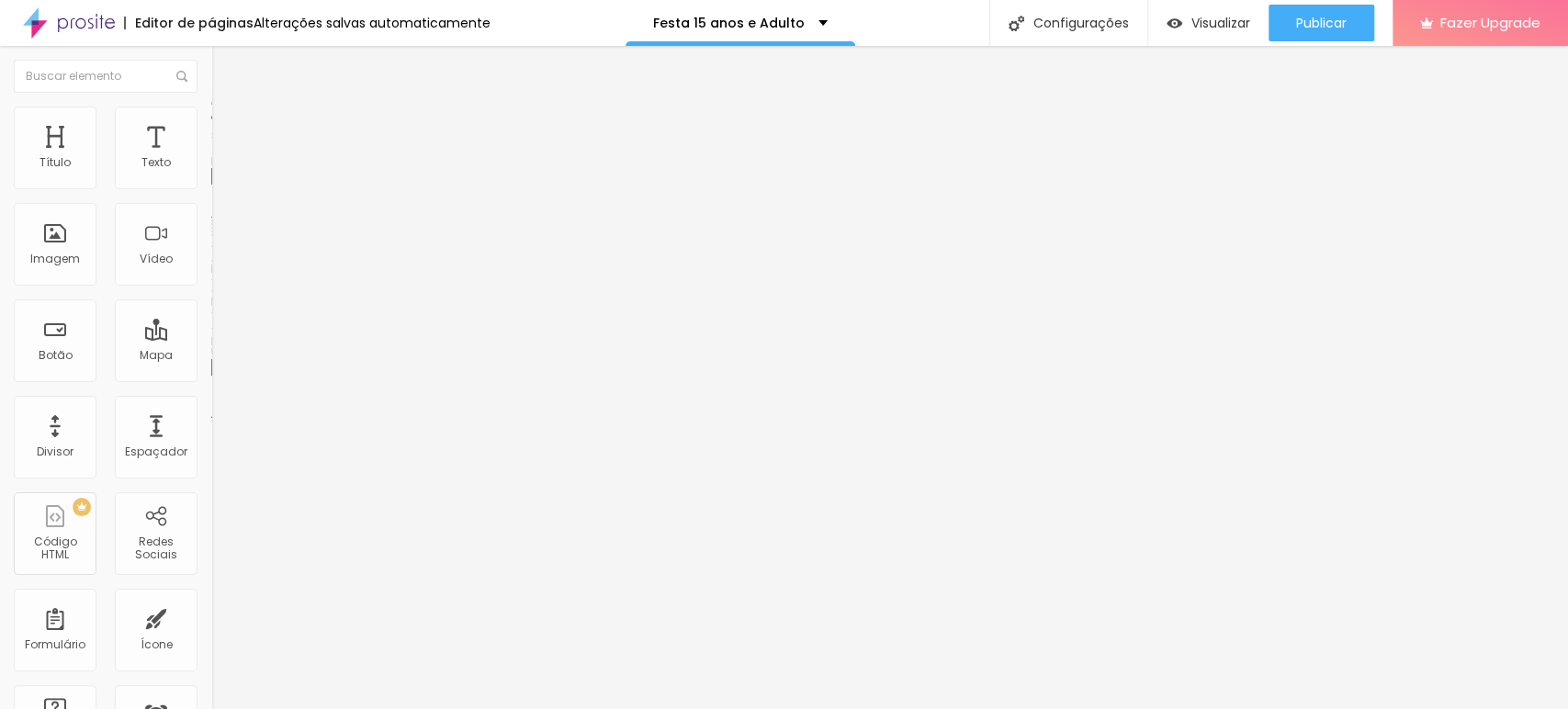
drag, startPoint x: 185, startPoint y: 265, endPoint x: 705, endPoint y: 279, distance: 520.2
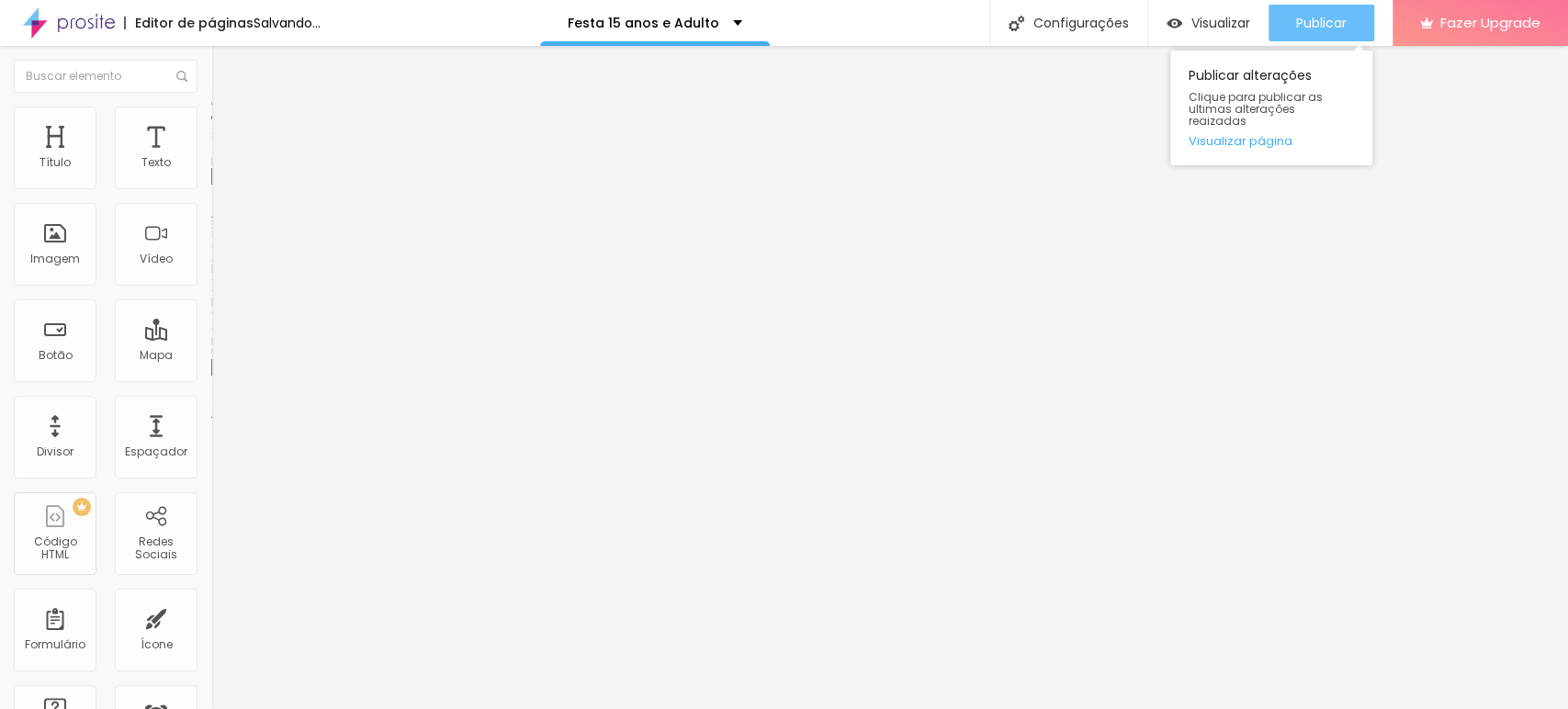
click at [1327, 23] on span "Publicar" at bounding box center [1321, 23] width 50 height 15
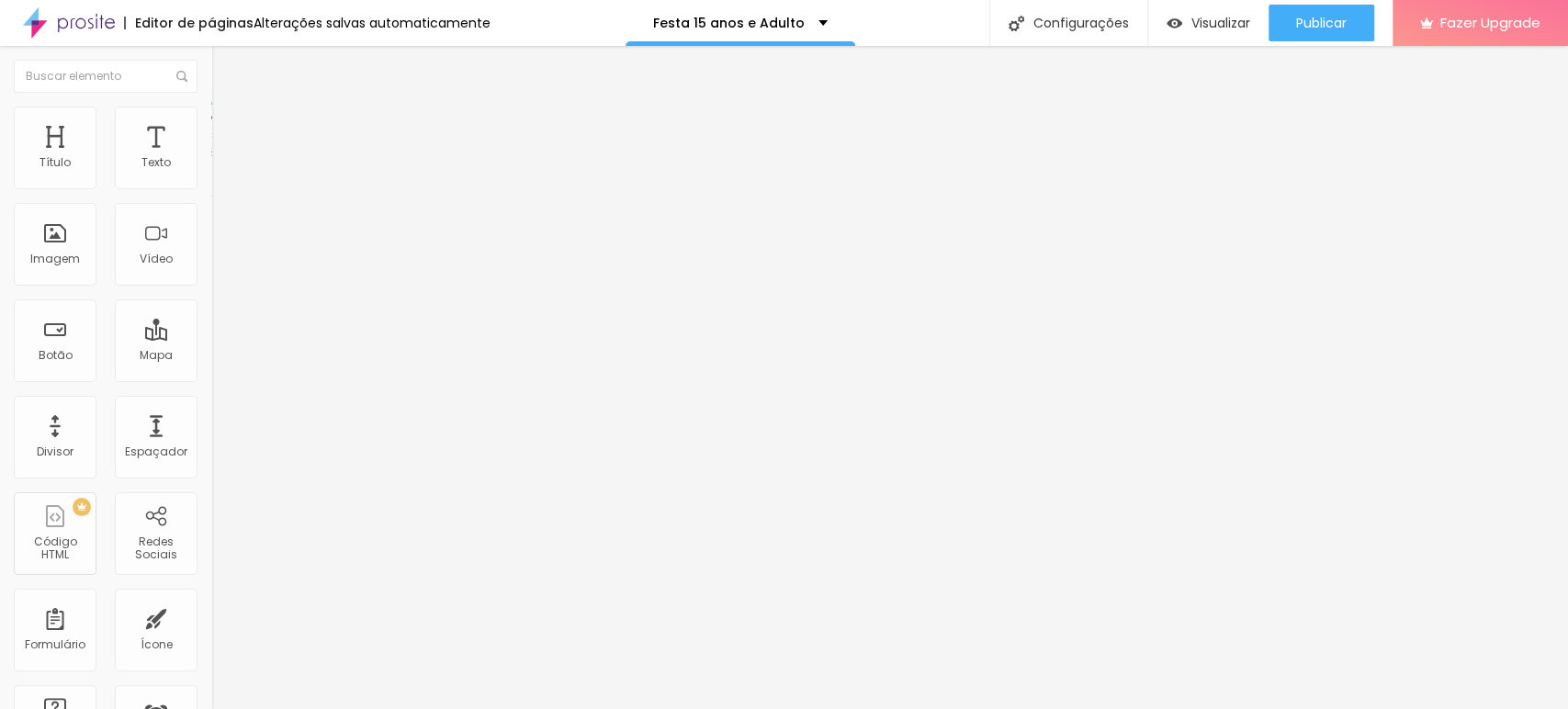
click at [225, 72] on img "button" at bounding box center [232, 67] width 15 height 15
click at [211, 158] on span "Adicionar imagem" at bounding box center [270, 150] width 118 height 16
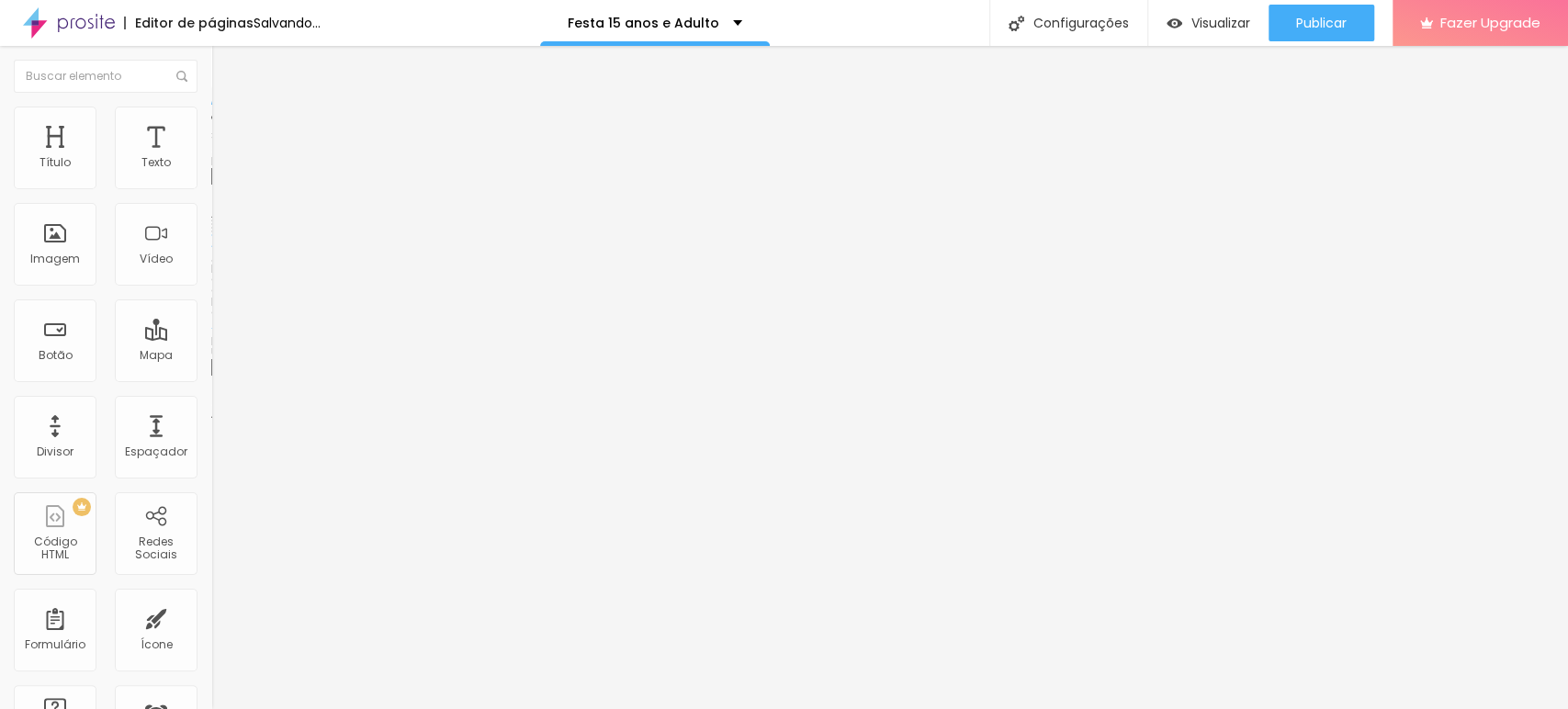
click at [211, 158] on span "Adicionar imagem" at bounding box center [270, 150] width 118 height 16
drag, startPoint x: 167, startPoint y: 167, endPoint x: 164, endPoint y: 181, distance: 14.3
click at [211, 168] on div "Modo Encaixotado Encaixotado Completo" at bounding box center [316, 168] width 211 height 50
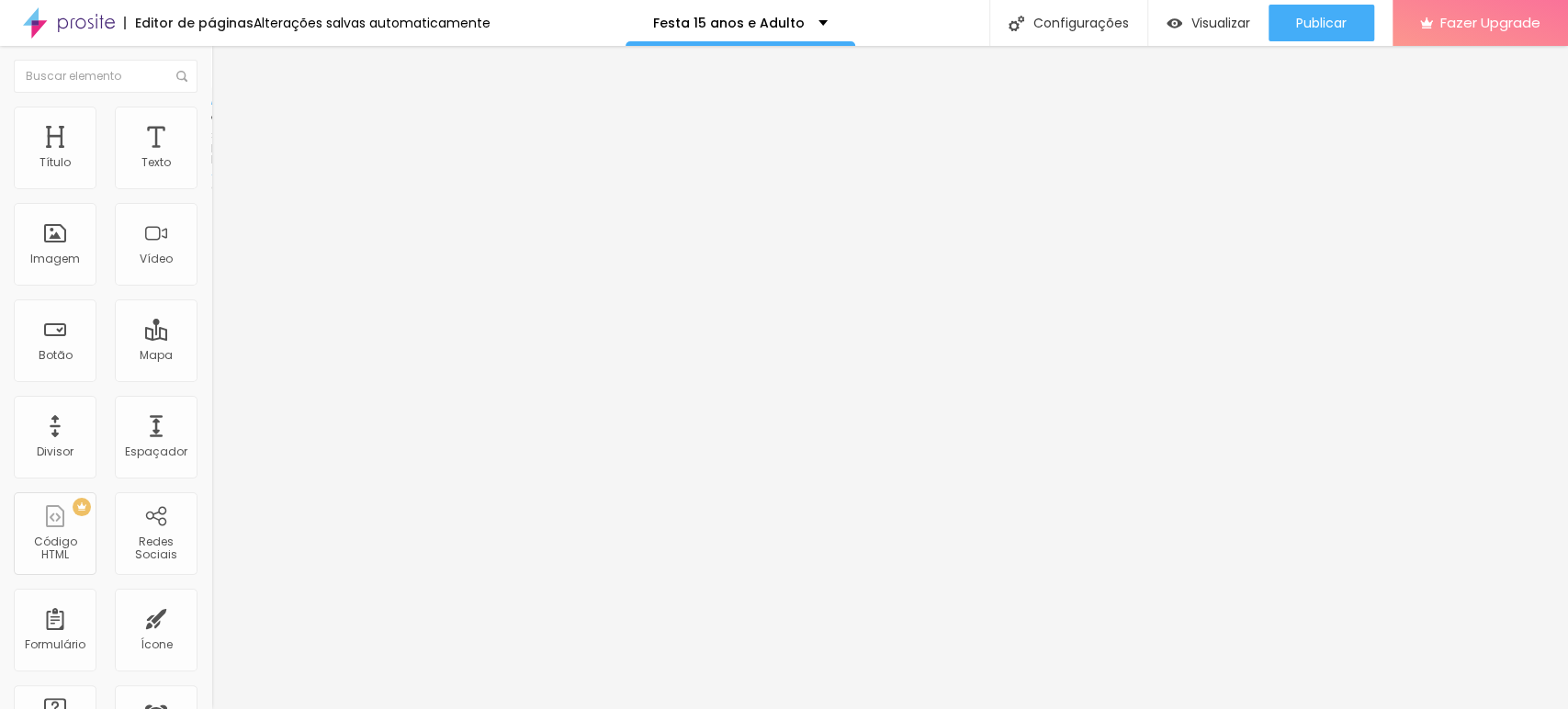
click at [211, 168] on span "Encaixotado" at bounding box center [246, 160] width 72 height 16
click at [211, 195] on span "Completo" at bounding box center [239, 188] width 56 height 16
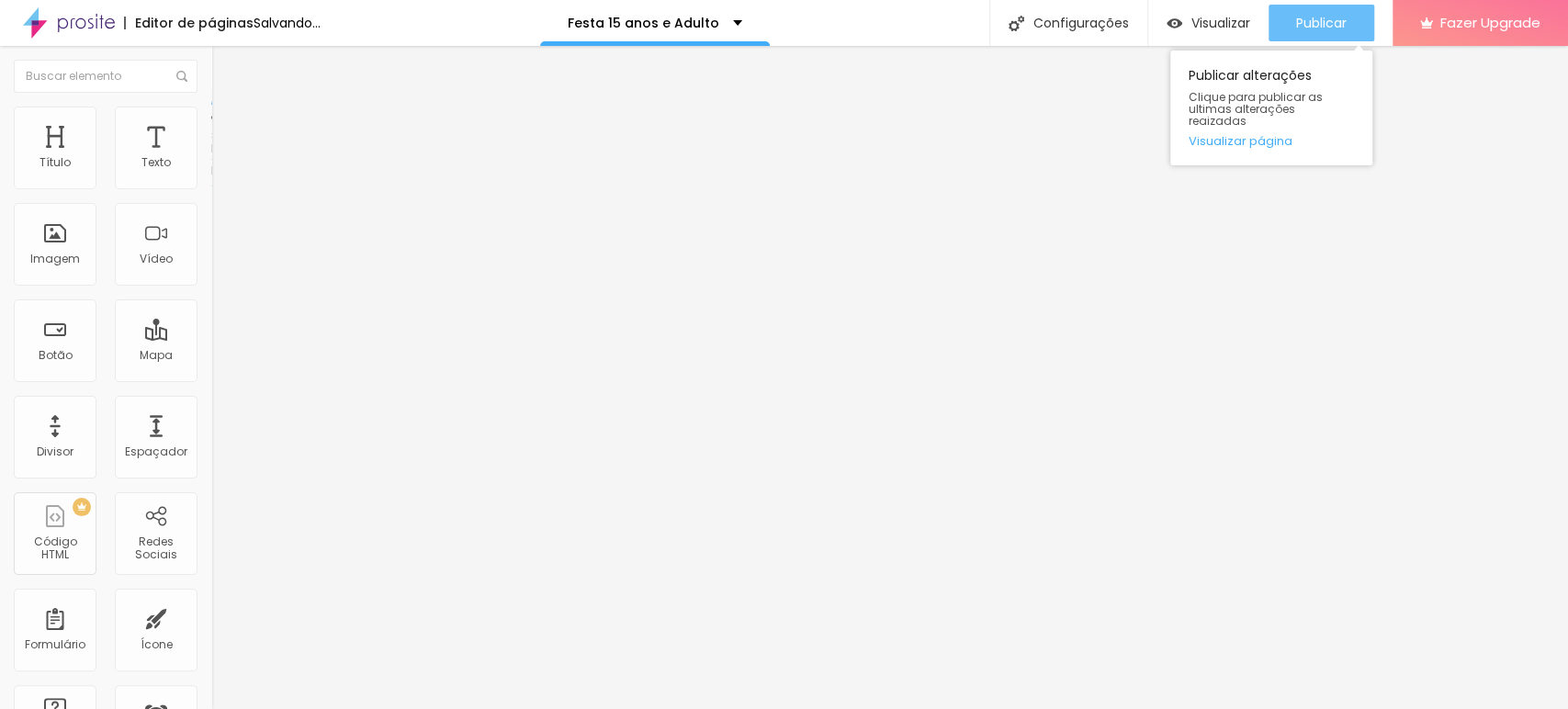
click at [1359, 14] on button "Publicar" at bounding box center [1321, 23] width 105 height 36
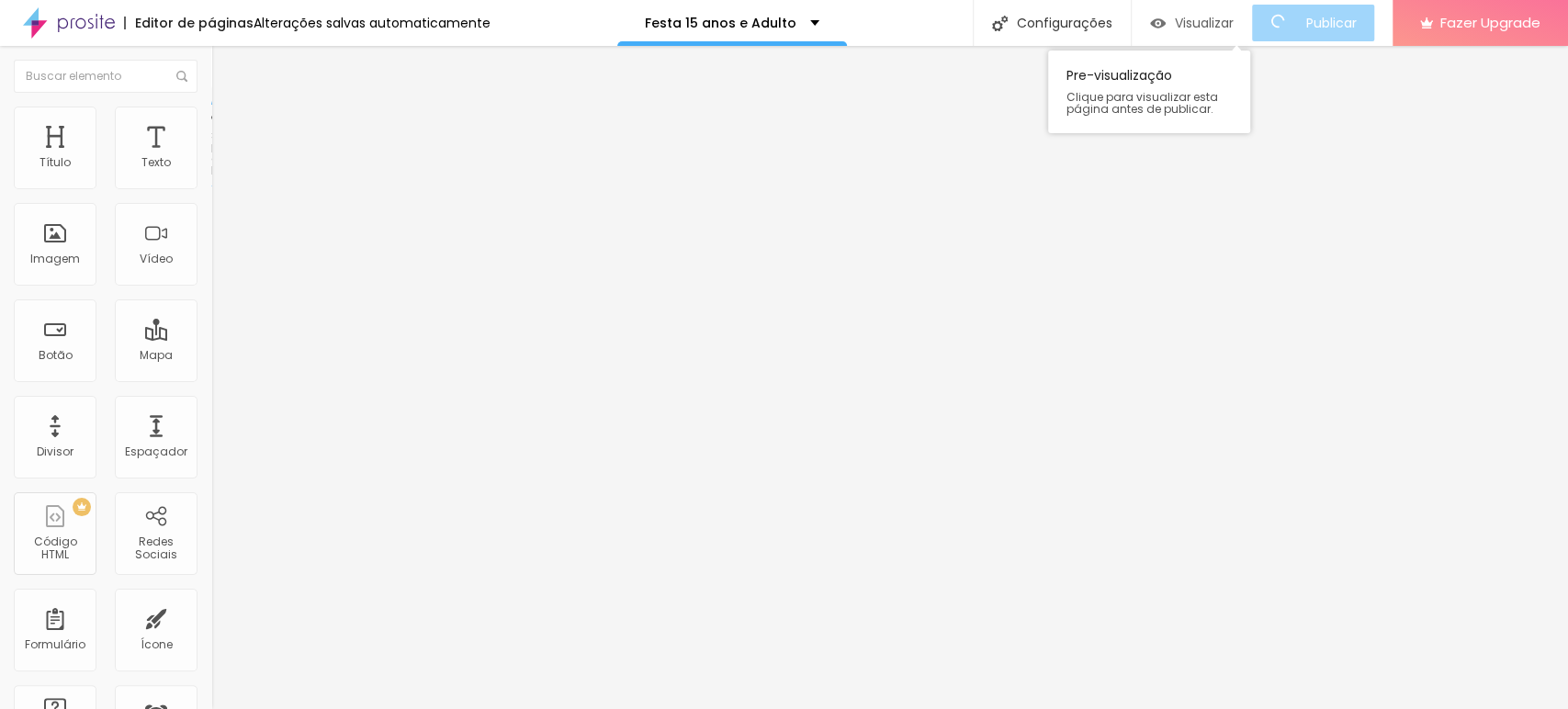
click at [1189, 37] on div "Visualizar" at bounding box center [1192, 23] width 84 height 36
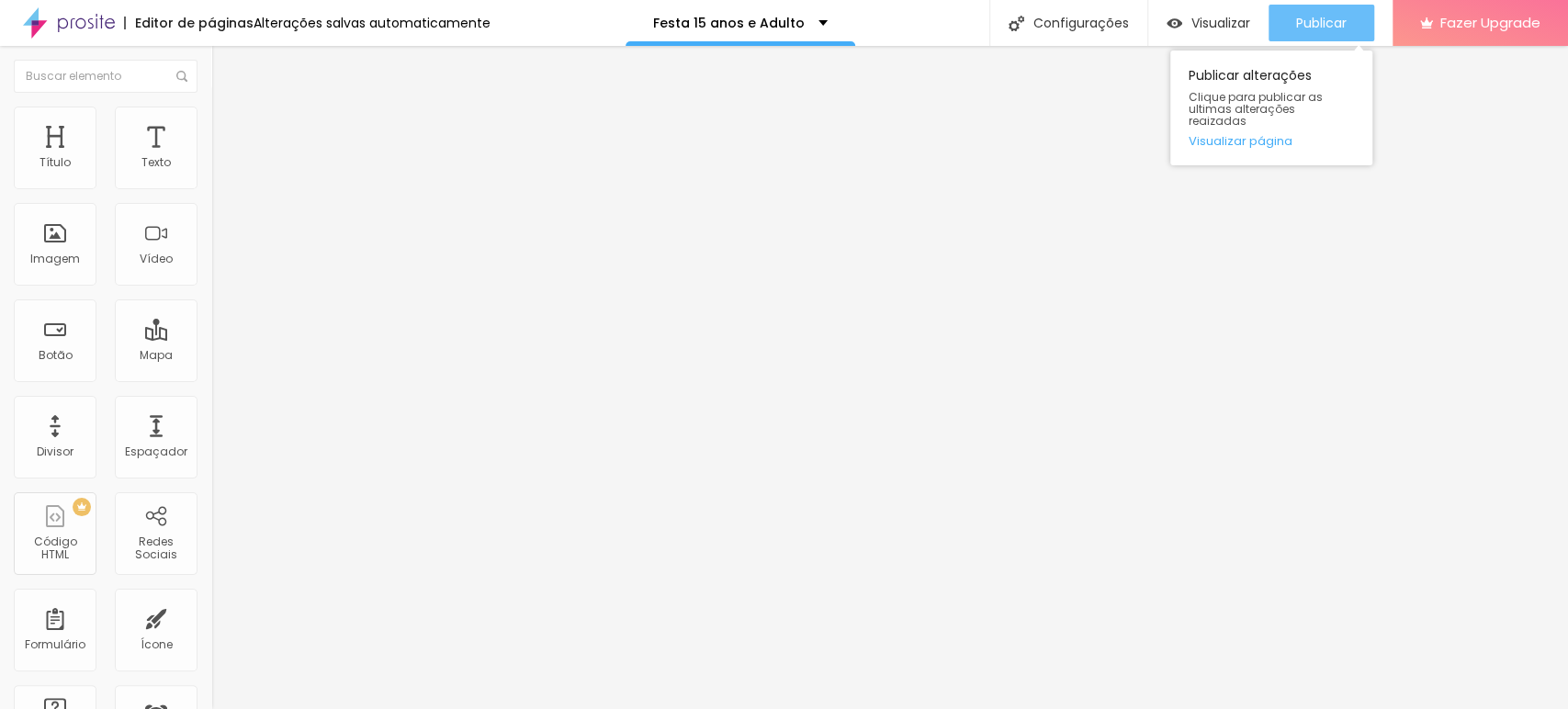
click at [1322, 20] on span "Publicar" at bounding box center [1321, 23] width 50 height 15
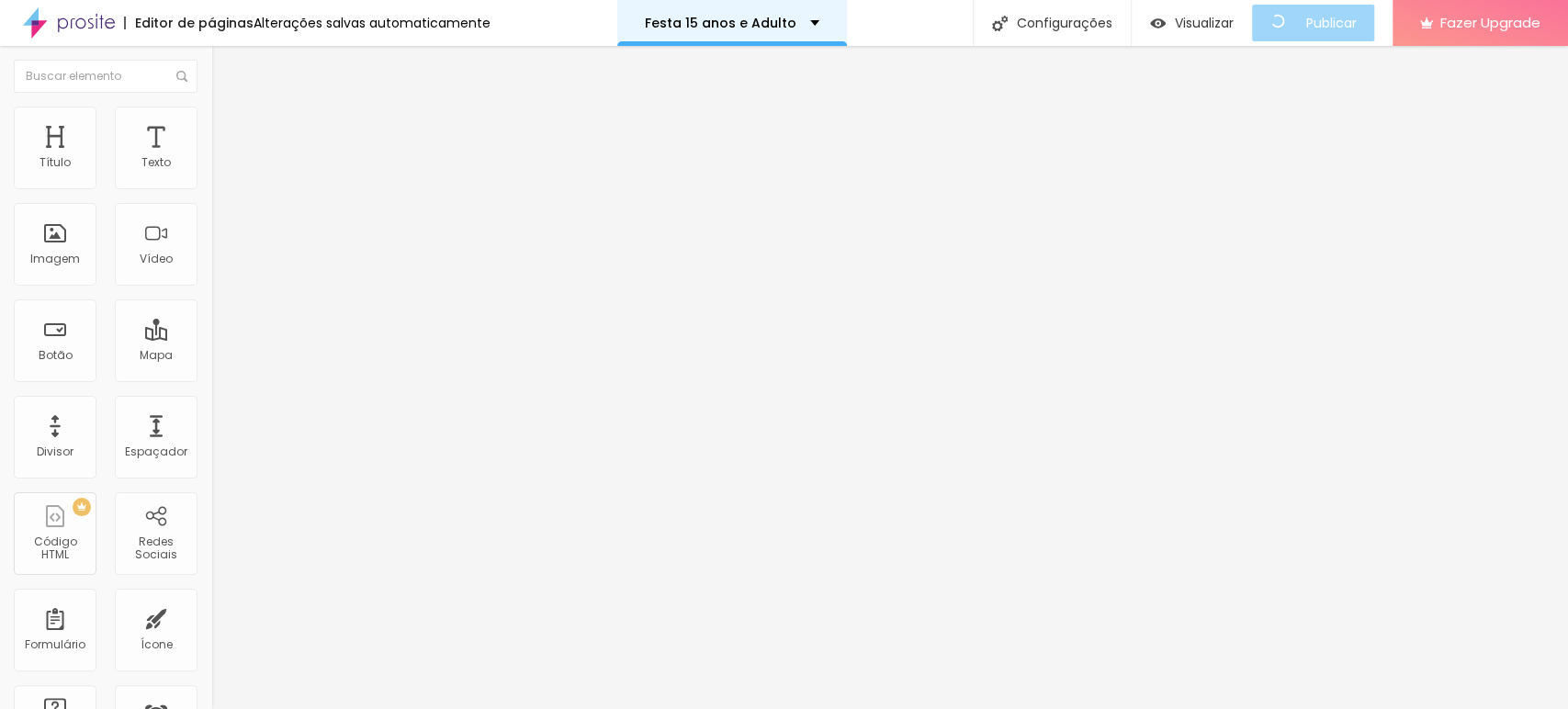
click at [806, 20] on div "Festa 15 anos e Adulto" at bounding box center [731, 23] width 174 height 13
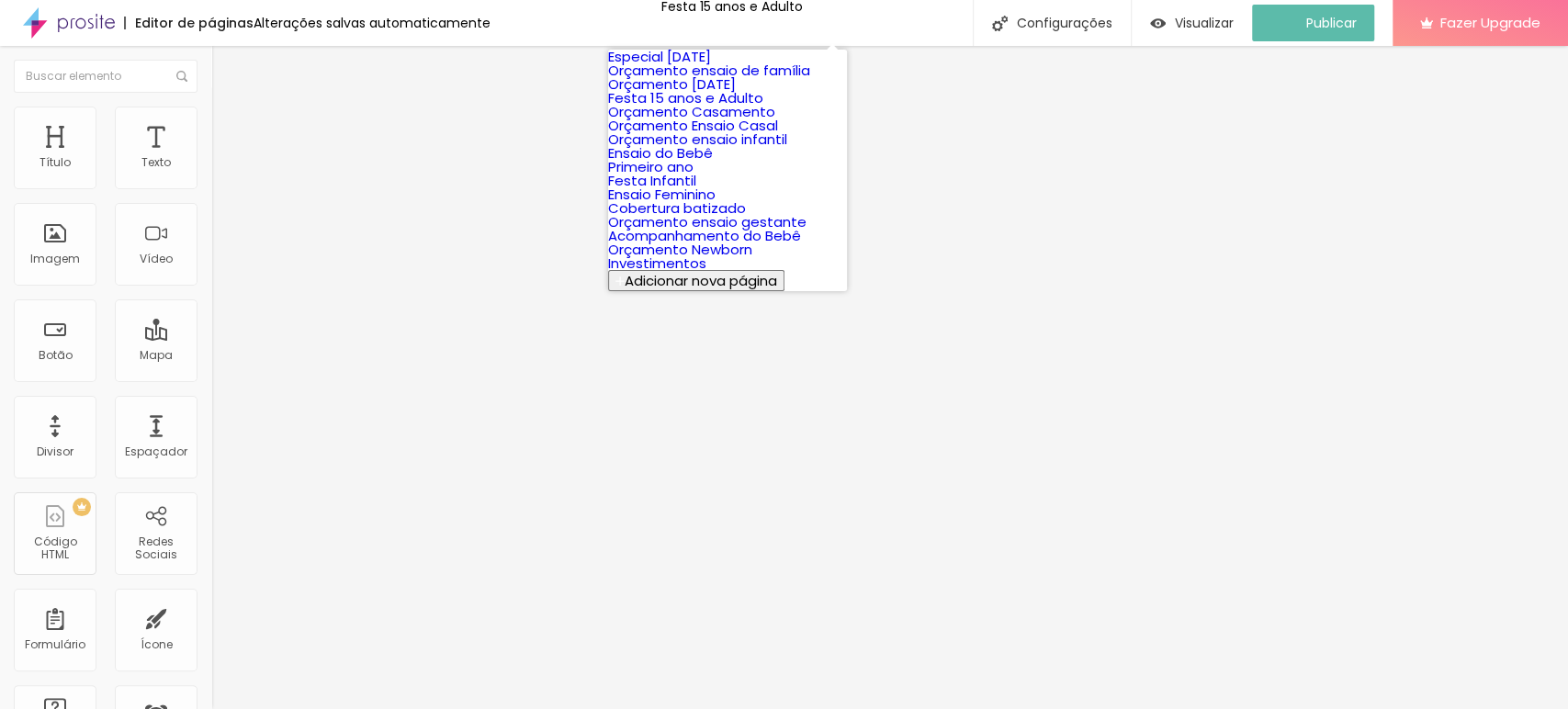
click at [708, 56] on link "Especial [DATE]" at bounding box center [659, 57] width 102 height 20
